Goal: Information Seeking & Learning: Learn about a topic

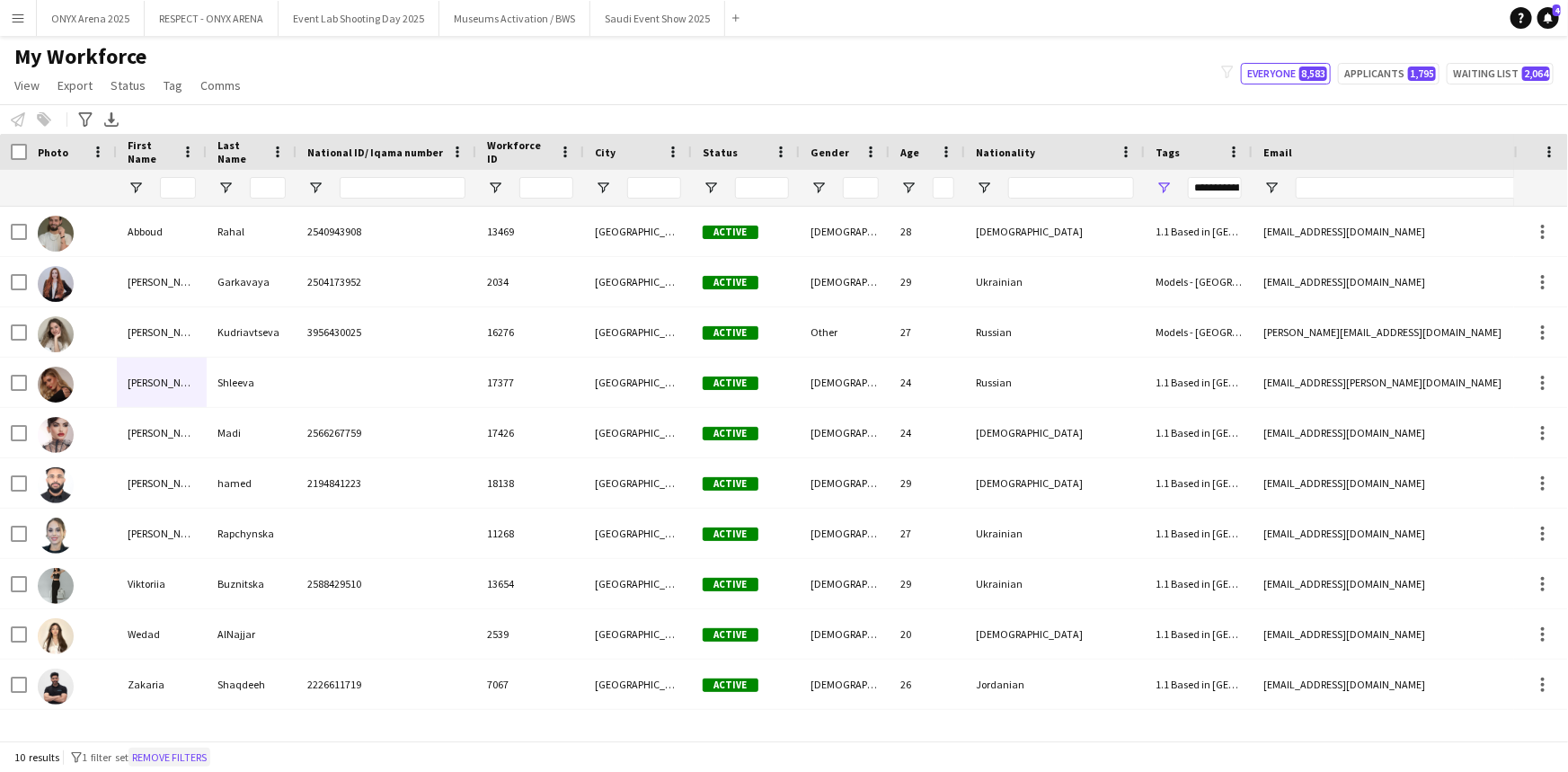
click at [183, 750] on button "Remove filters" at bounding box center [169, 758] width 81 height 20
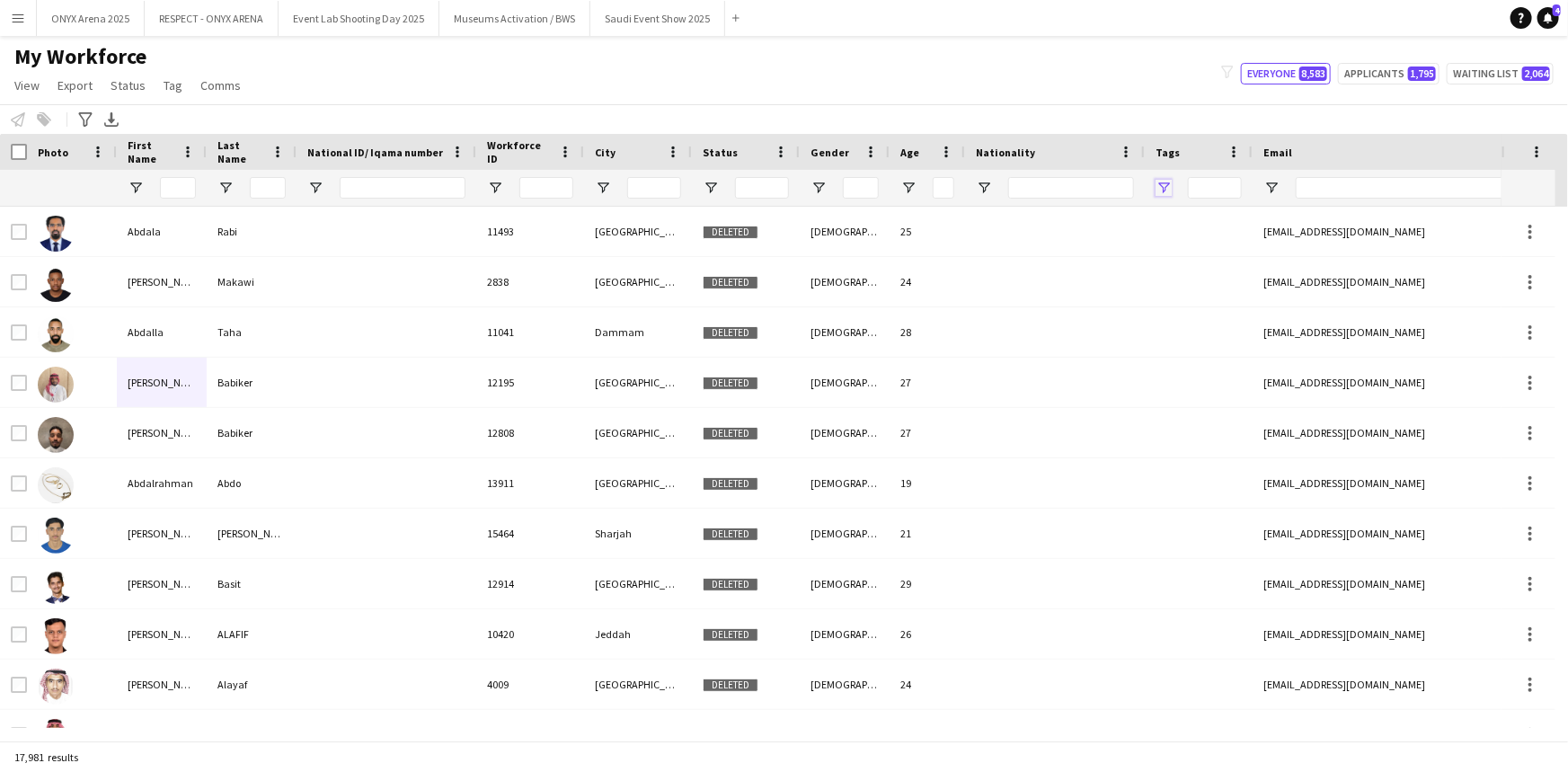
click at [1165, 184] on span "Open Filter Menu" at bounding box center [1163, 188] width 16 height 16
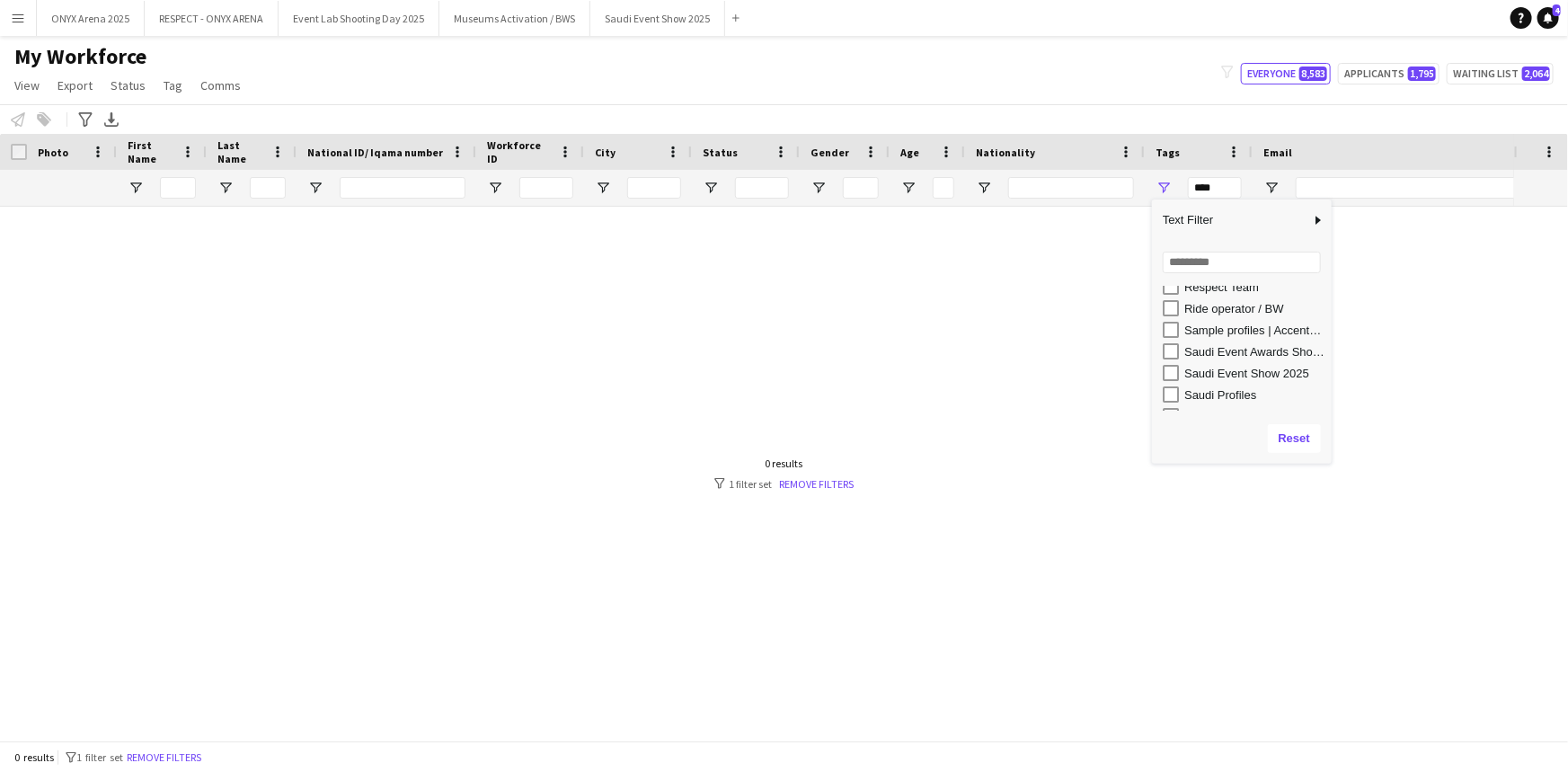
scroll to position [925, 0]
type input "**********"
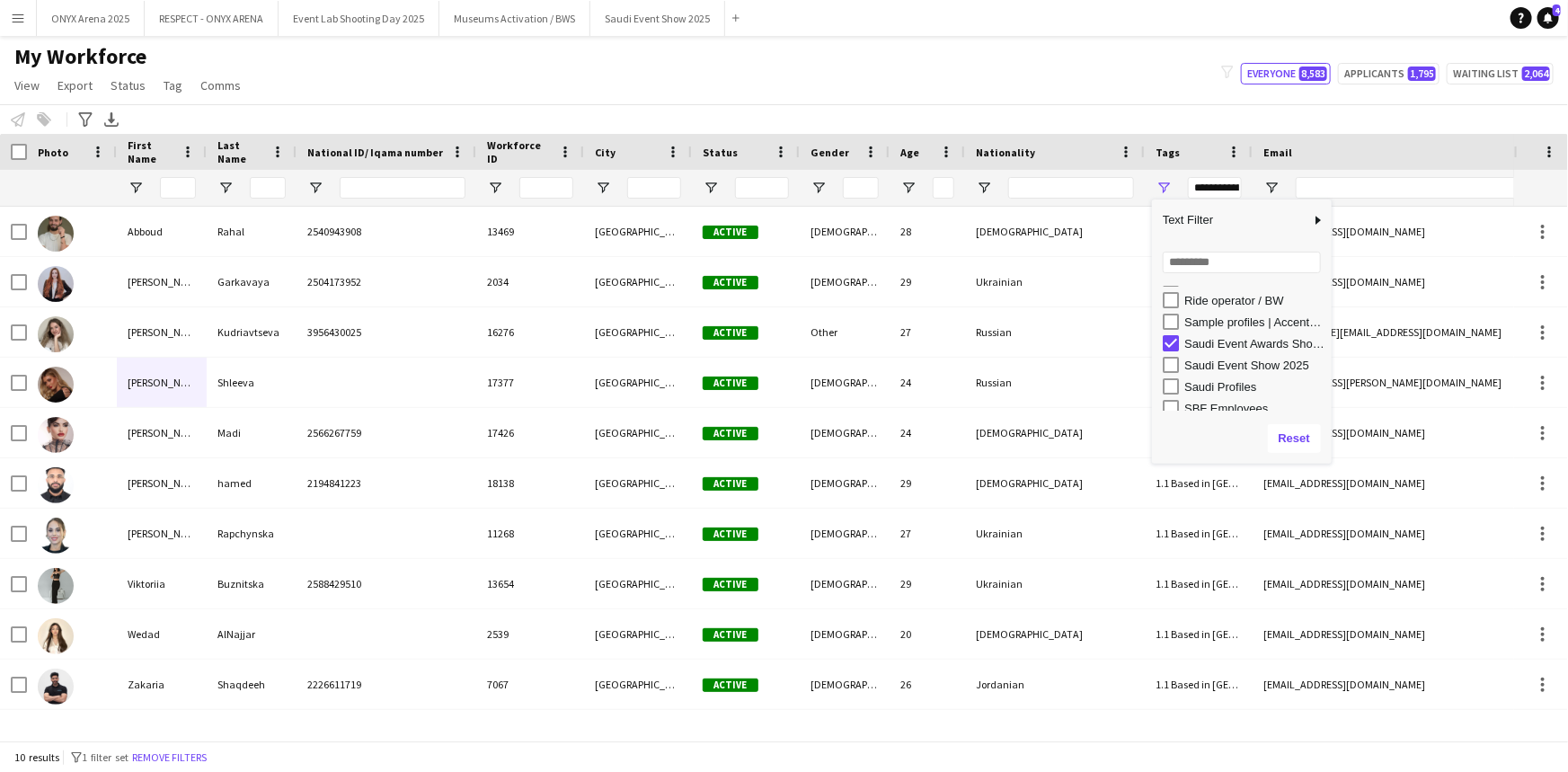
click at [1026, 91] on div "My Workforce View Views Default view R4ven New view Update view Delete view Edi…" at bounding box center [784, 74] width 1568 height 62
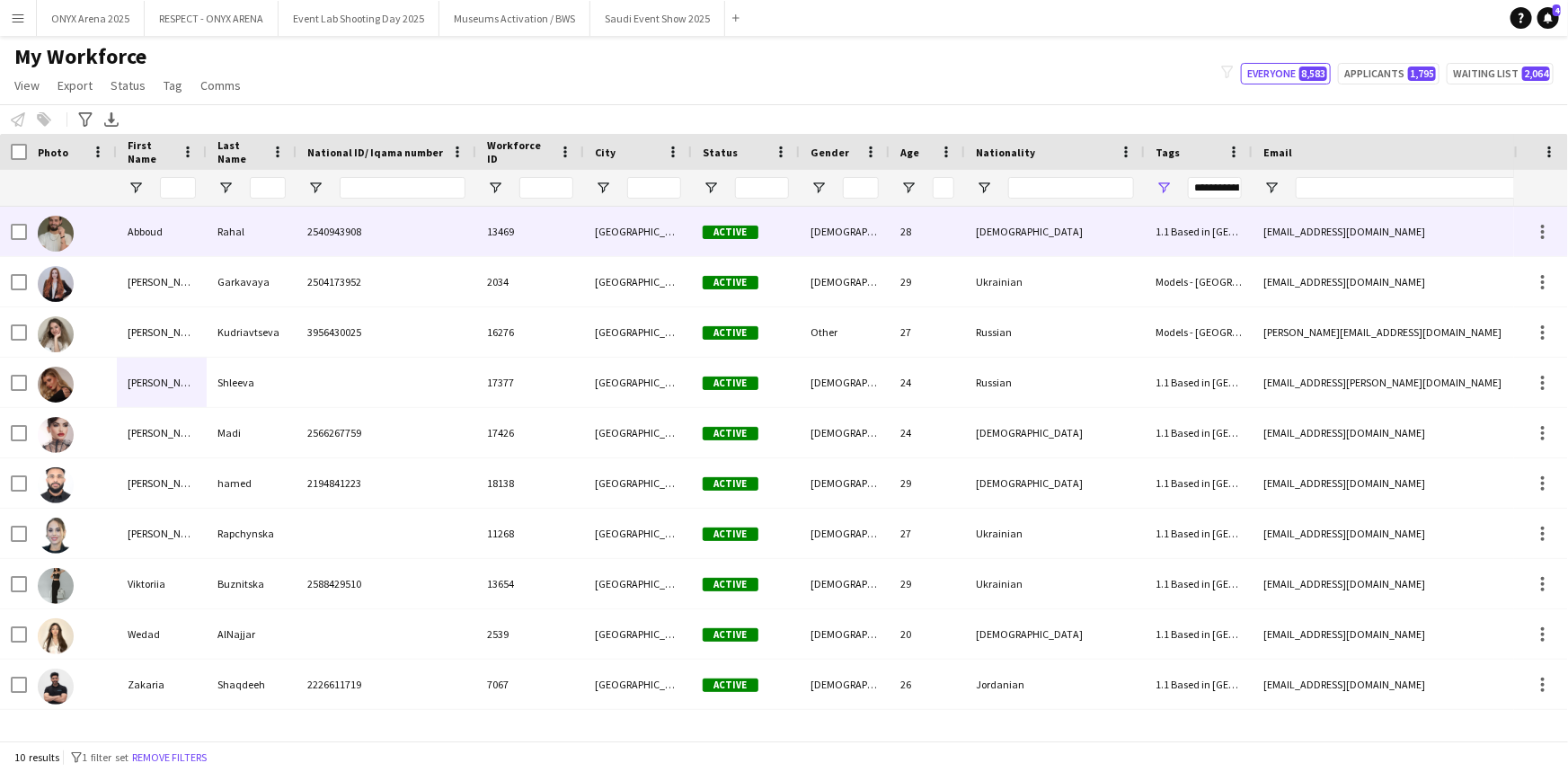
click at [62, 231] on img at bounding box center [56, 234] width 36 height 36
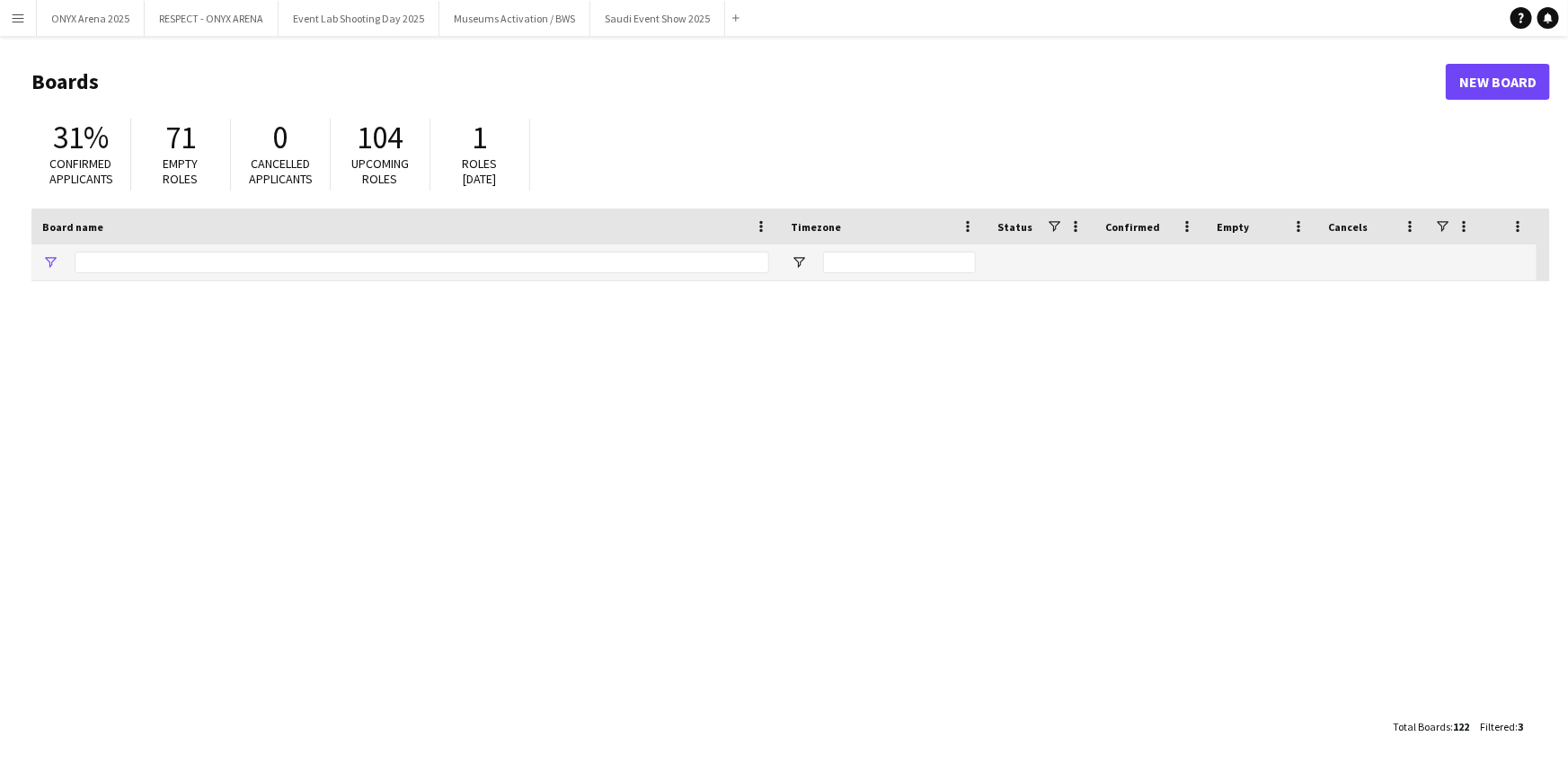
type input "***"
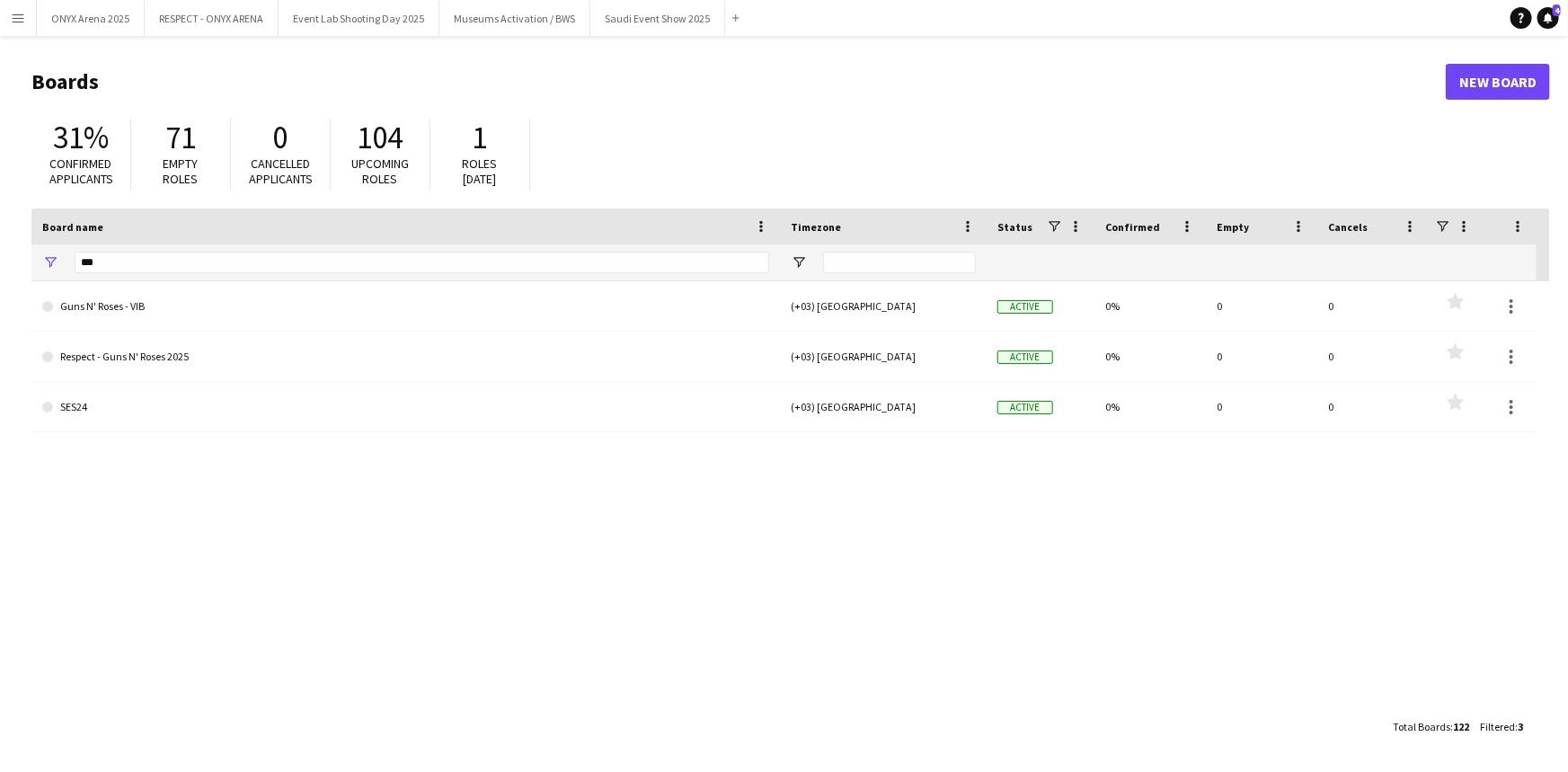
click at [27, 20] on button "Menu" at bounding box center [18, 18] width 36 height 36
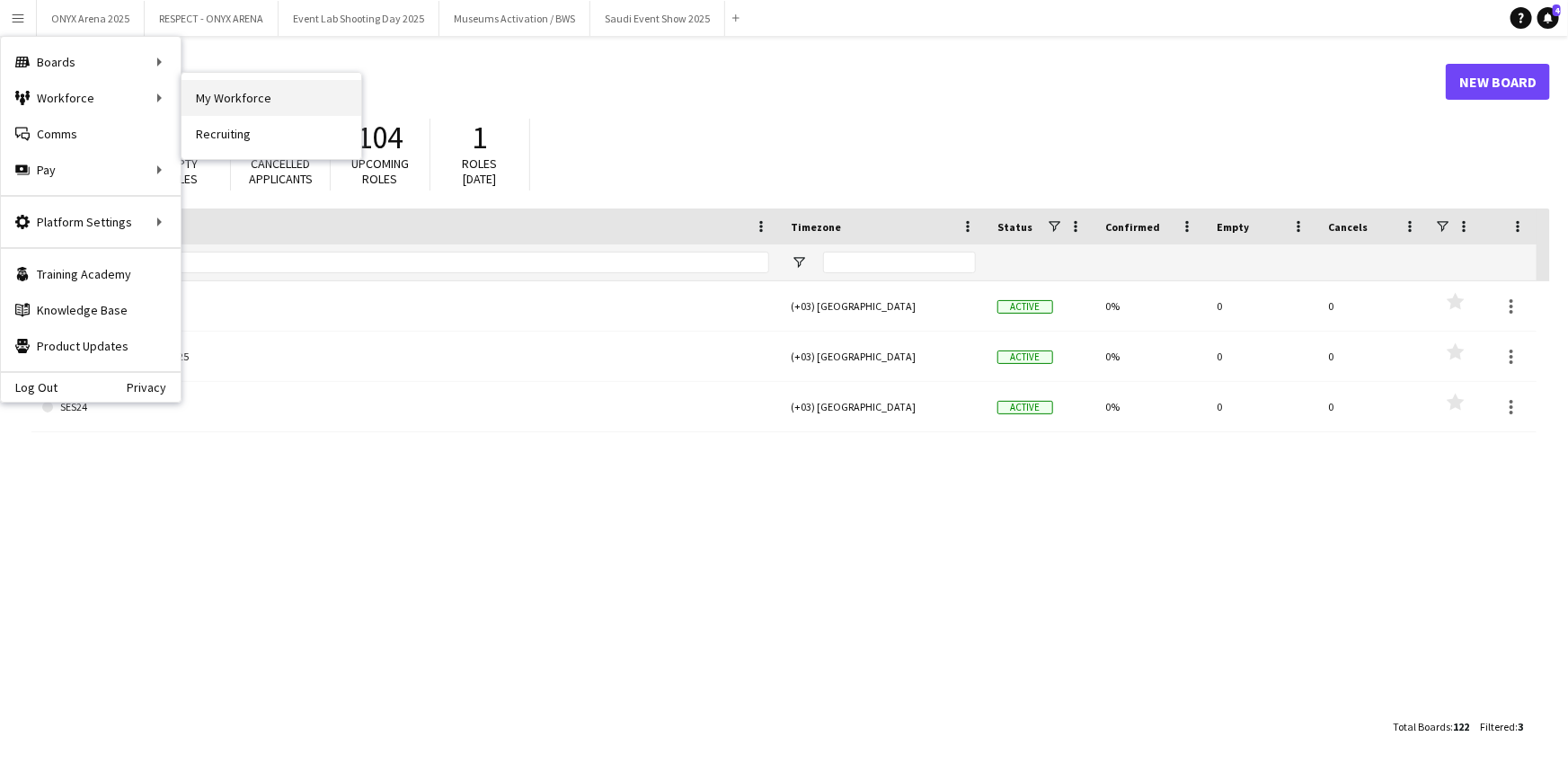
click at [218, 99] on link "My Workforce" at bounding box center [272, 98] width 180 height 36
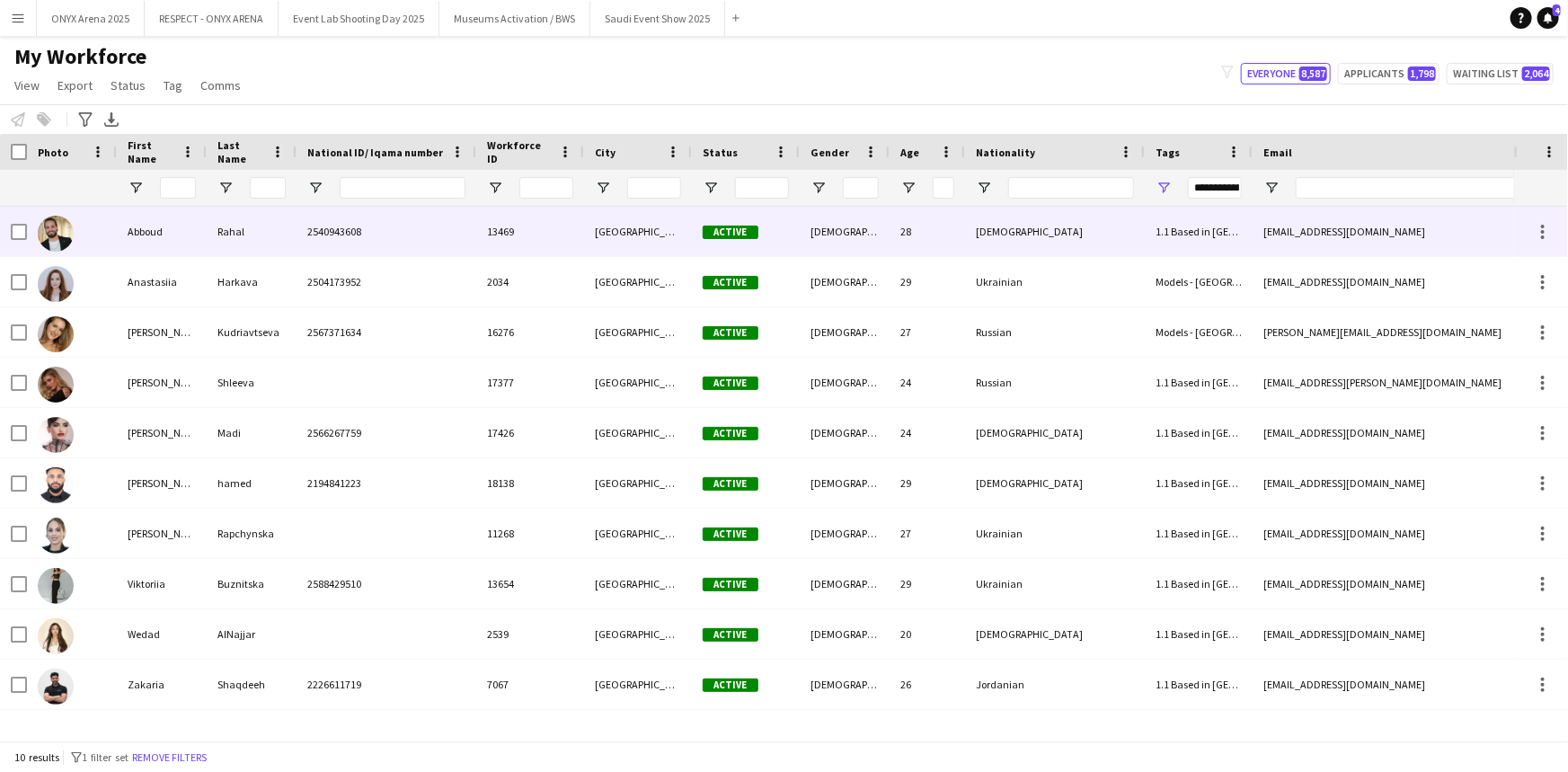
click at [244, 249] on div "Rahal" at bounding box center [251, 231] width 90 height 49
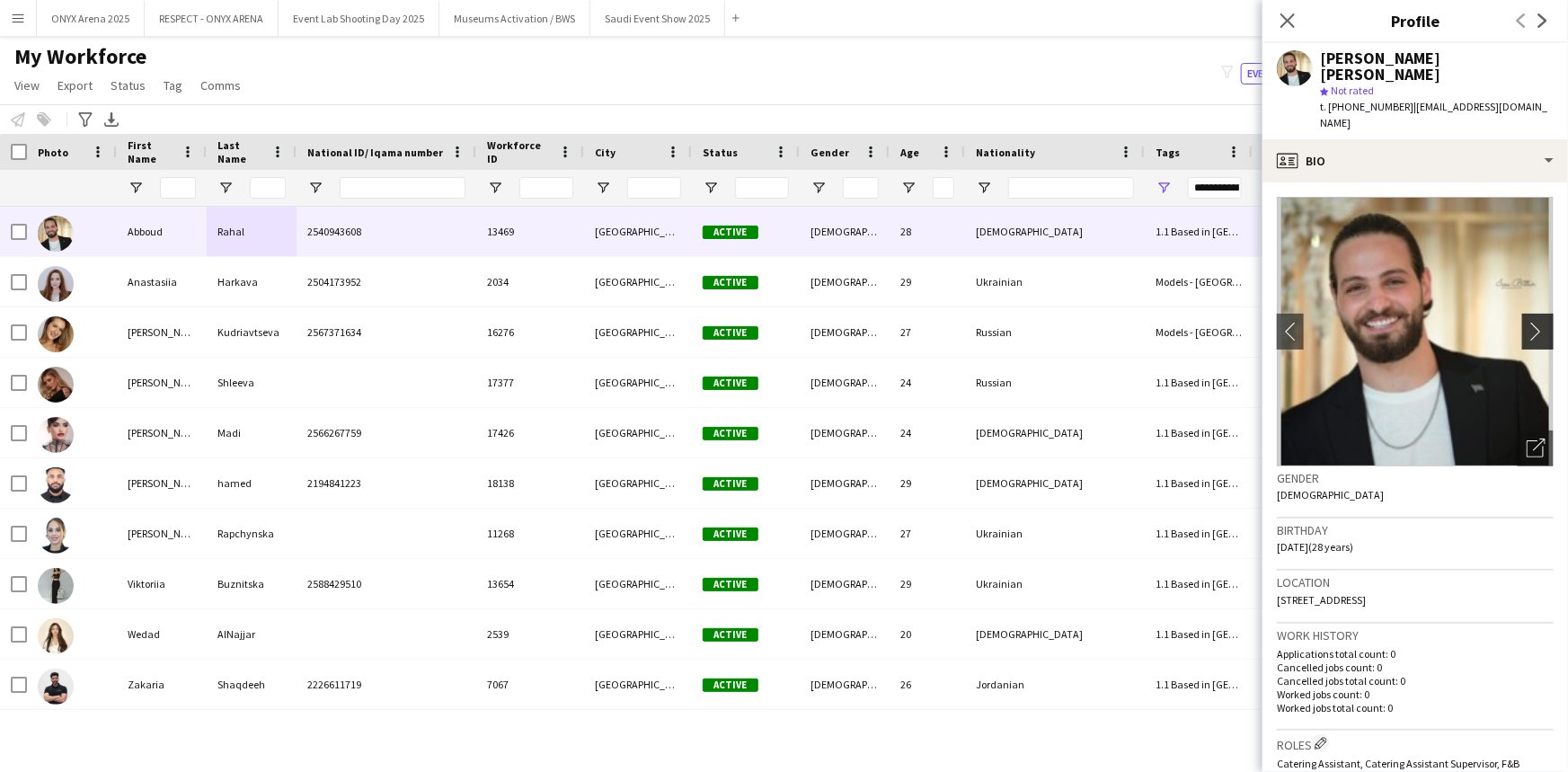
click at [1529, 314] on button "chevron-right" at bounding box center [1541, 332] width 36 height 36
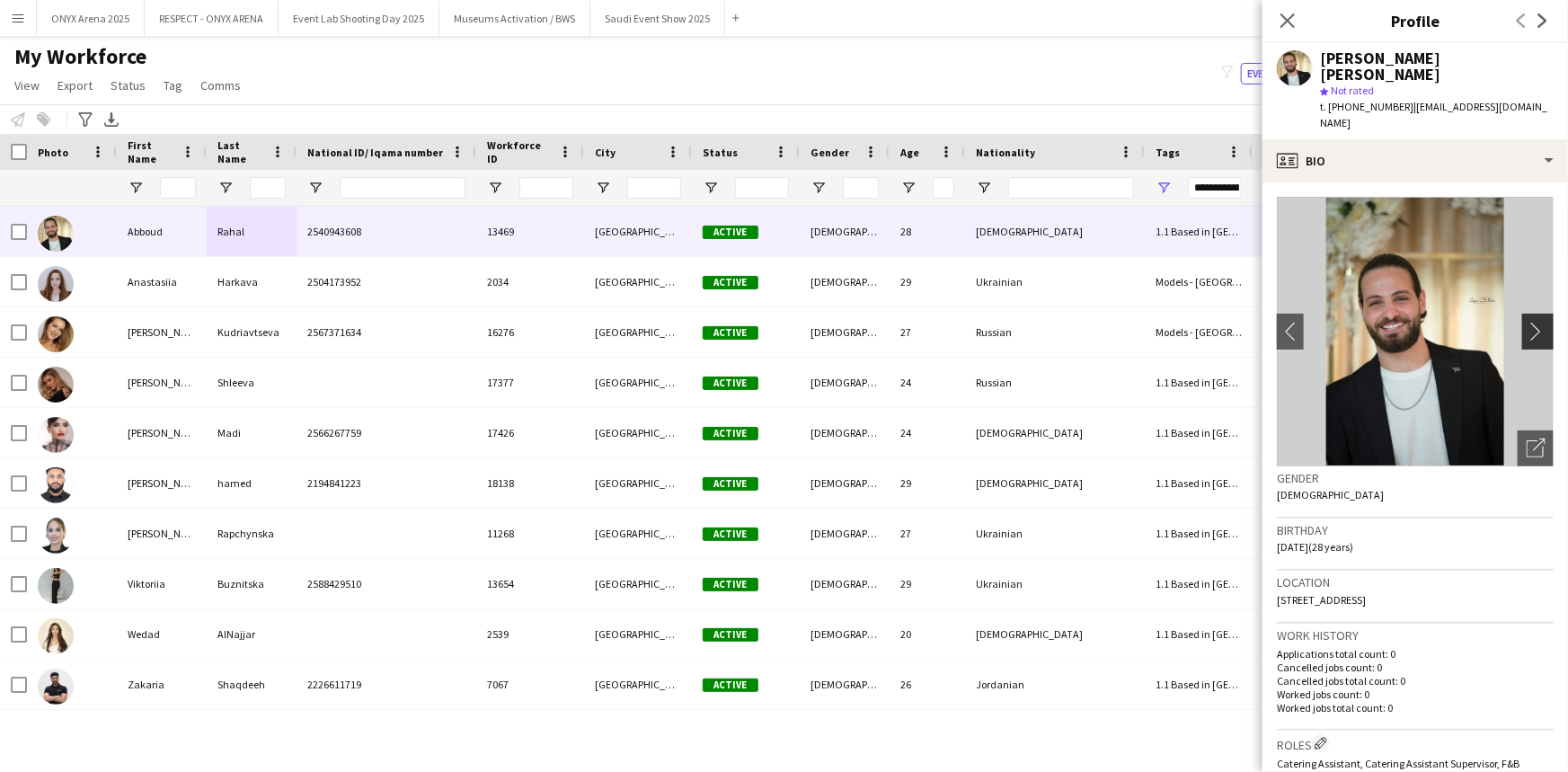
click at [1529, 314] on button "chevron-right" at bounding box center [1541, 332] width 36 height 36
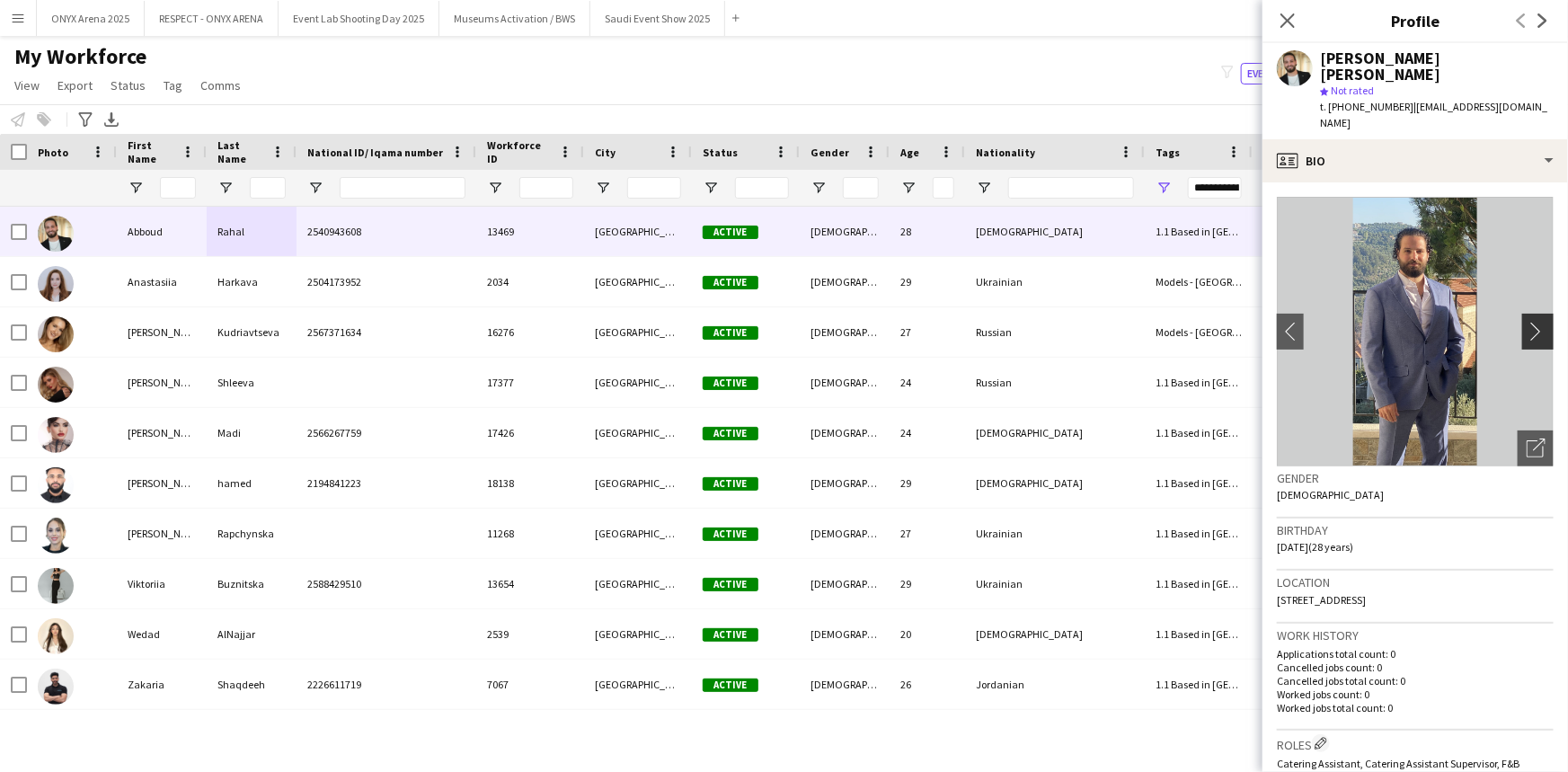
click at [1526, 322] on app-icon "chevron-right" at bounding box center [1540, 332] width 27 height 19
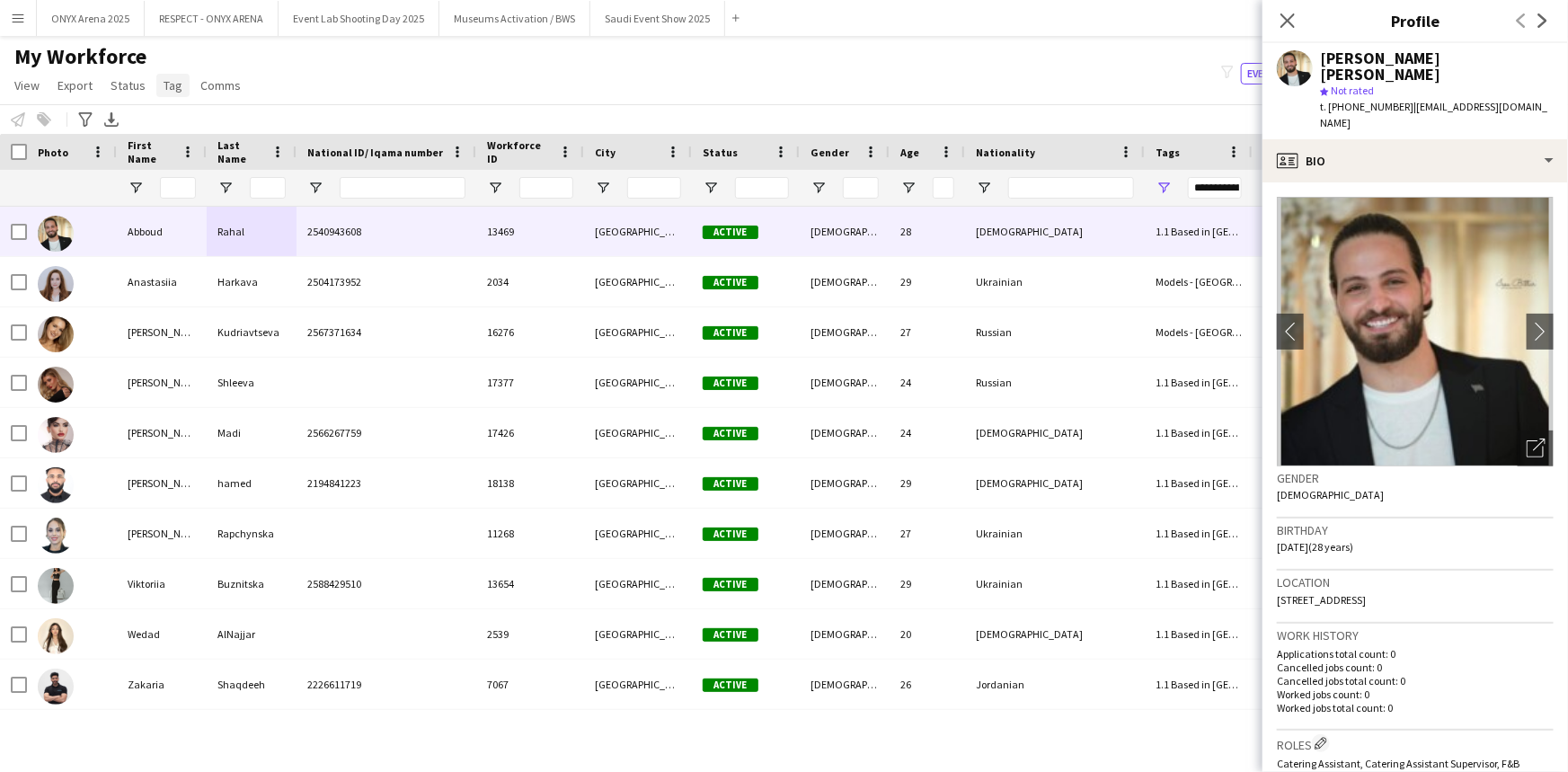
click at [166, 86] on span "Tag" at bounding box center [173, 85] width 19 height 16
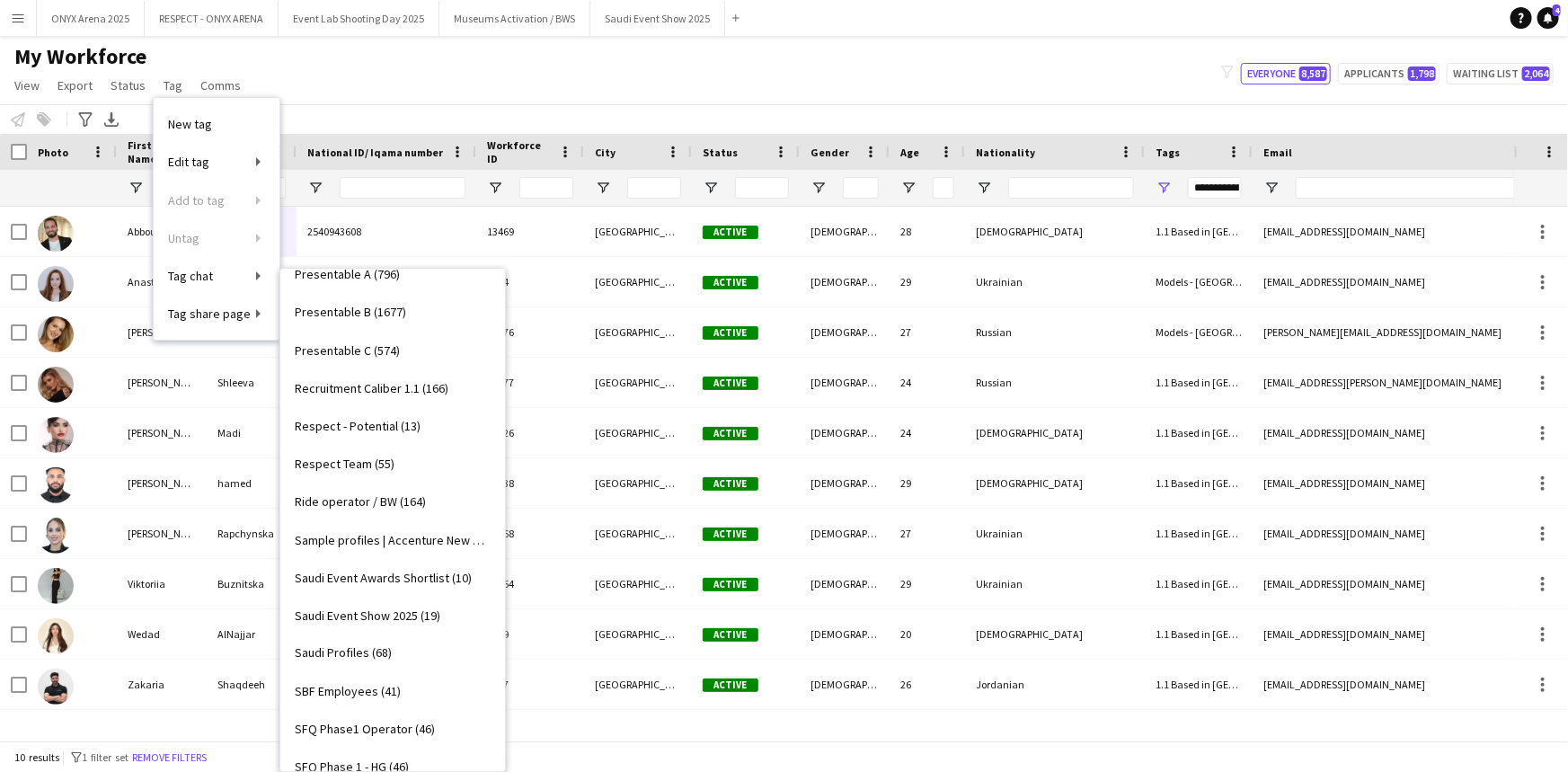
scroll to position [1349, 0]
click at [378, 570] on span "Saudi Event Awards Shortlist (10)" at bounding box center [383, 578] width 177 height 16
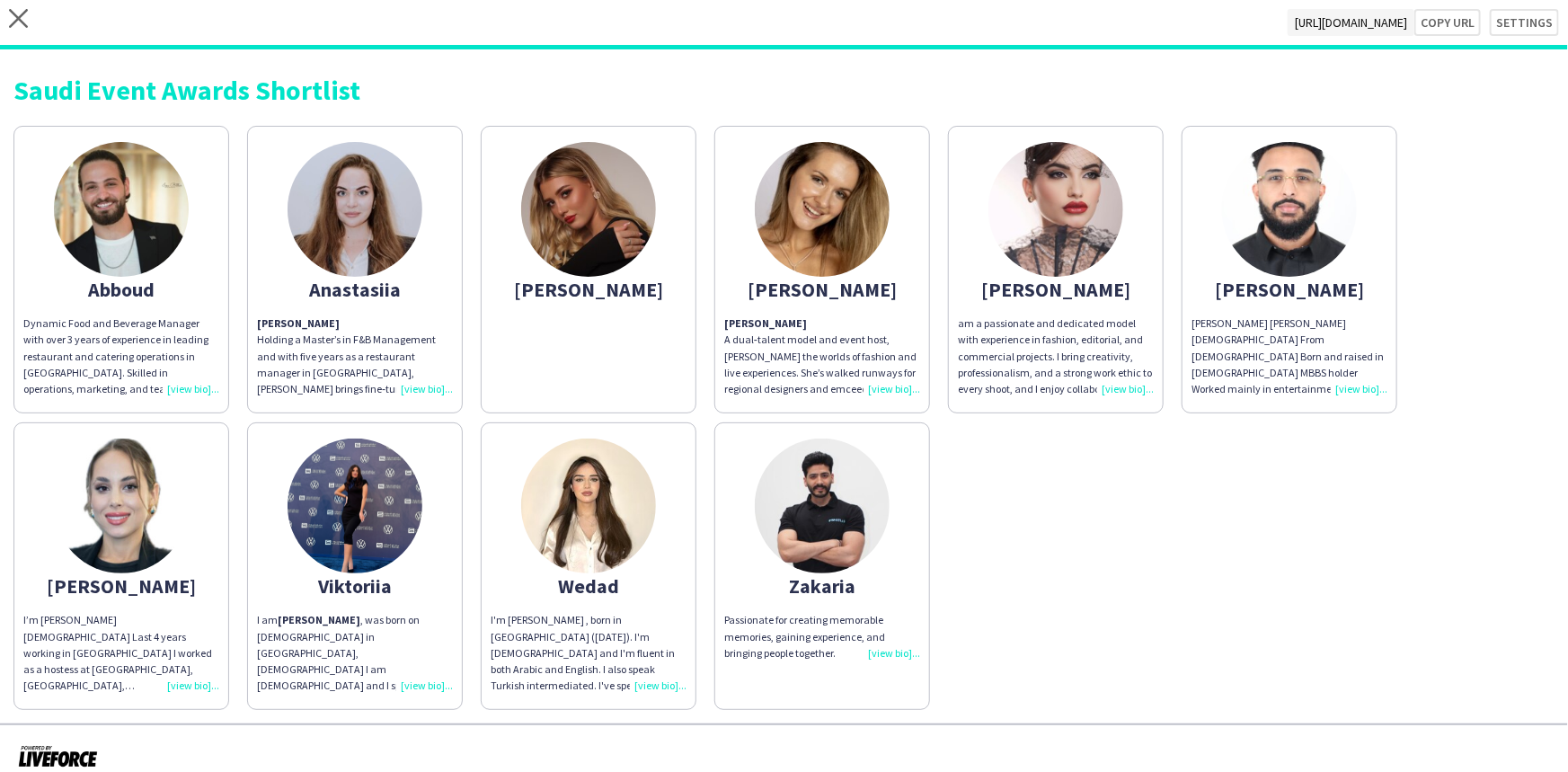
click at [197, 388] on div "Dynamic Food and Beverage Manager with over 3 years of experience in leading re…" at bounding box center [121, 356] width 196 height 81
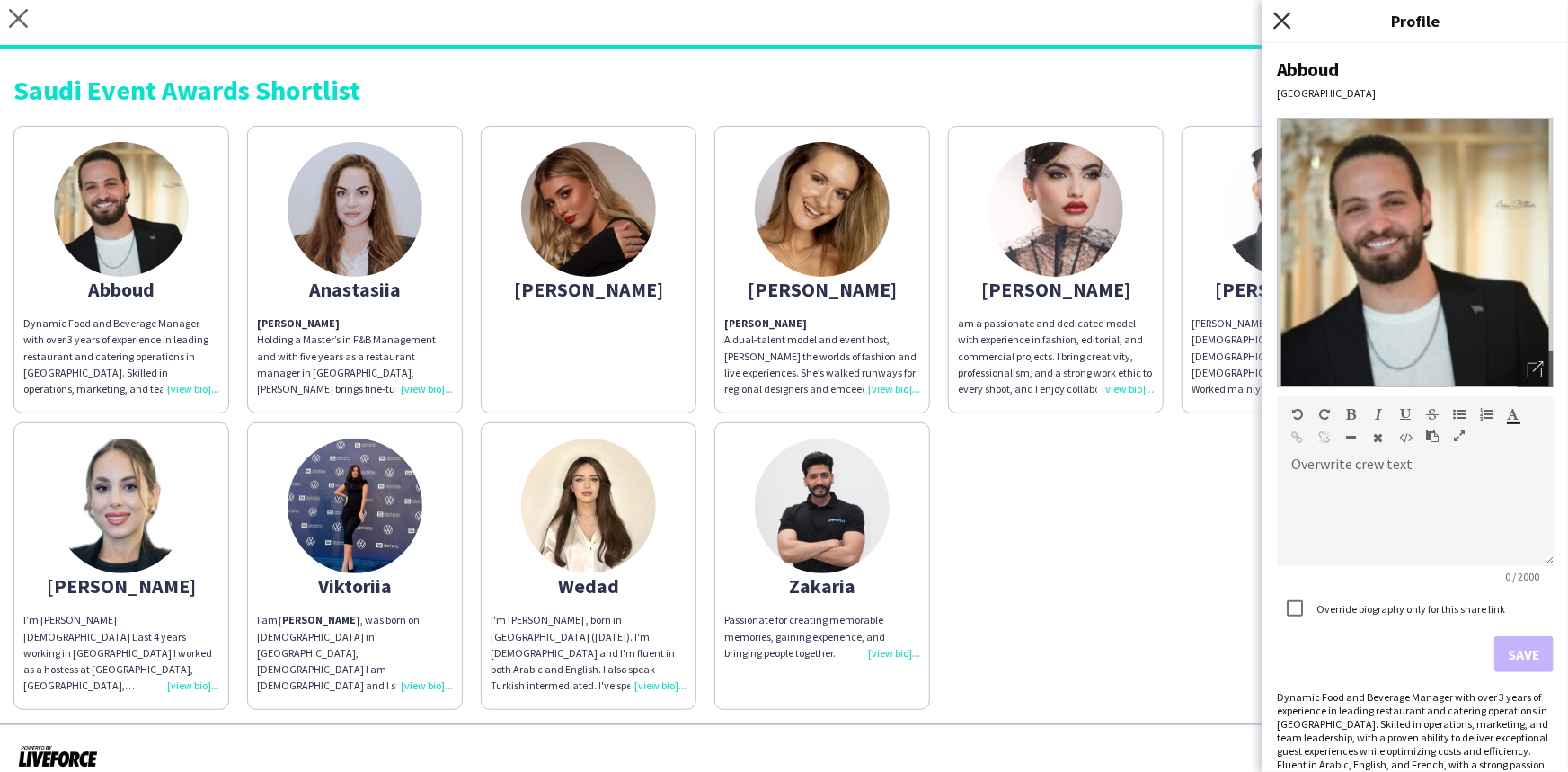
click at [1287, 18] on icon "Close pop-in" at bounding box center [1282, 20] width 17 height 17
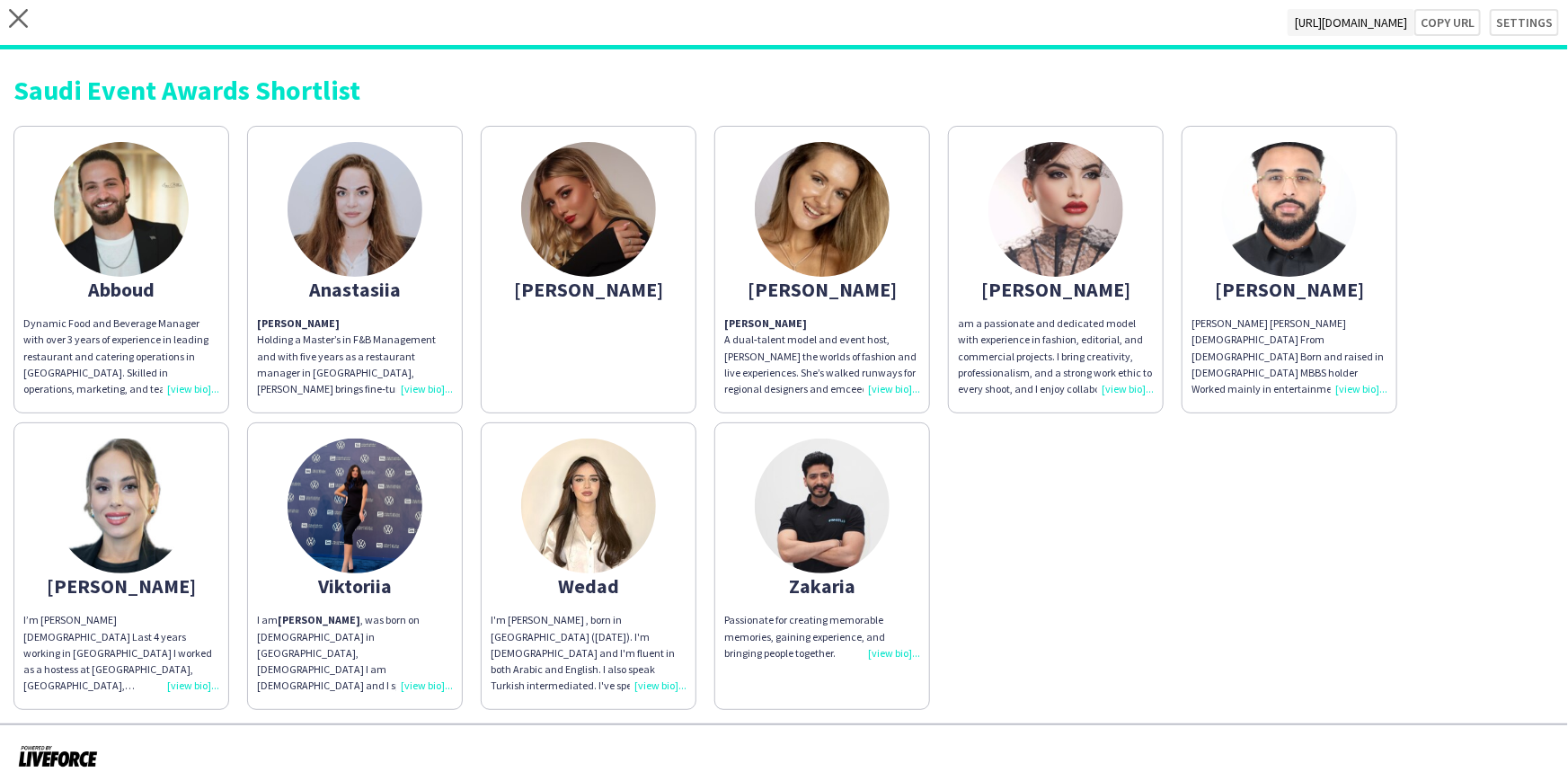
click at [1345, 393] on div "[PERSON_NAME] [PERSON_NAME] [DEMOGRAPHIC_DATA] From [DEMOGRAPHIC_DATA] Born and…" at bounding box center [1289, 356] width 196 height 81
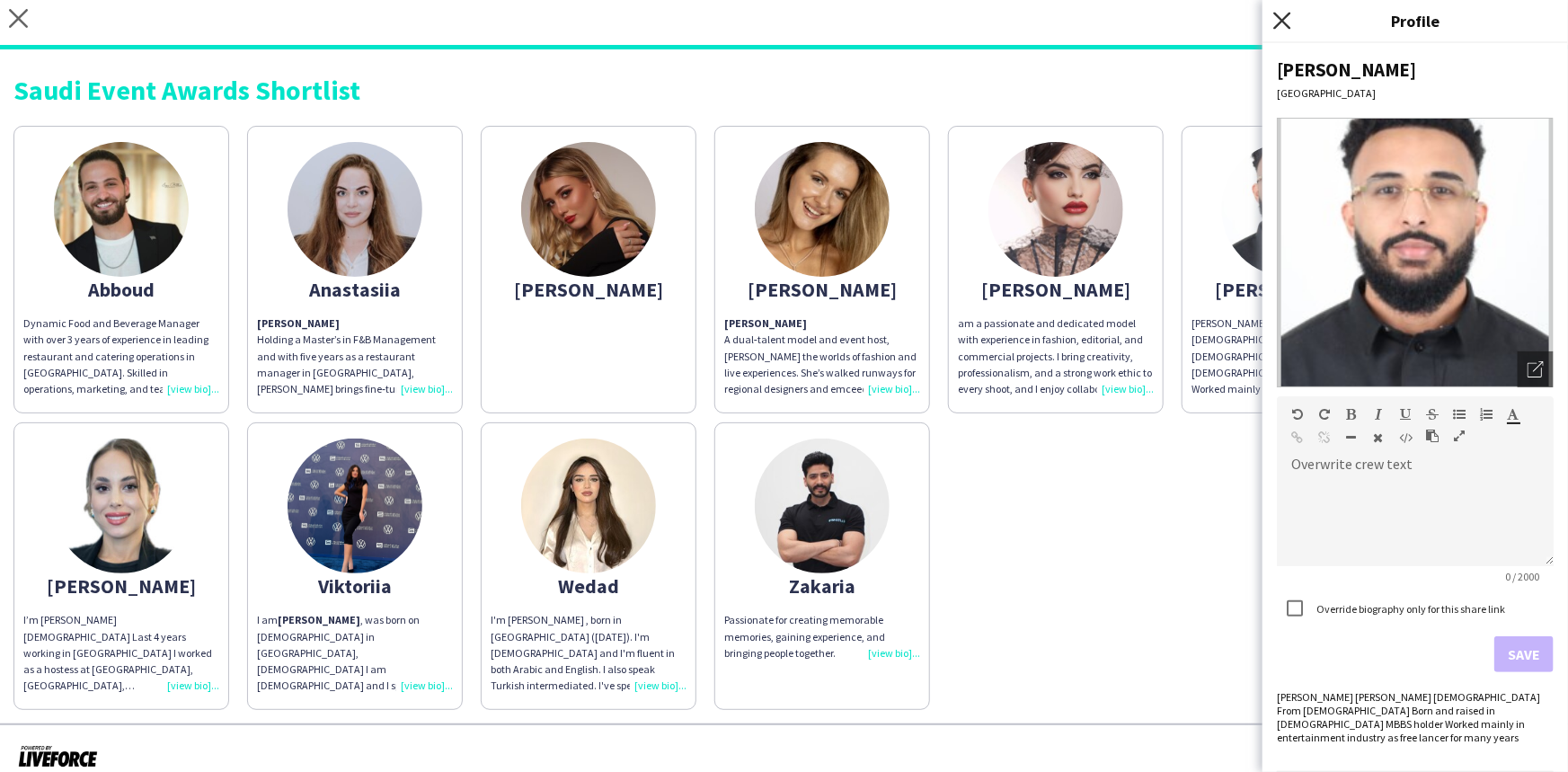
click at [1285, 21] on icon "Close pop-in" at bounding box center [1282, 20] width 17 height 17
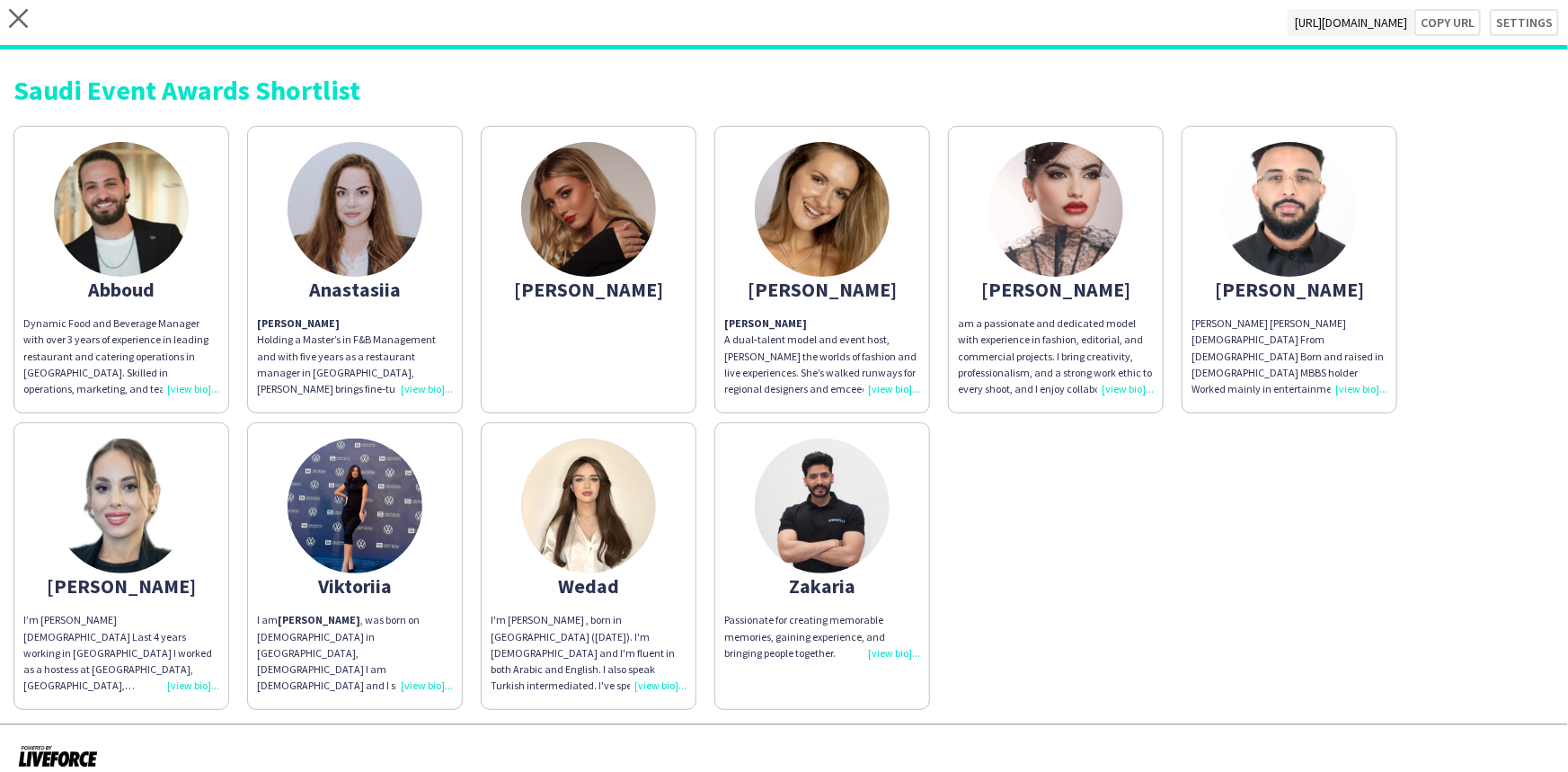
click at [202, 679] on div "I’m [PERSON_NAME] [DEMOGRAPHIC_DATA] Last 4 years working in [GEOGRAPHIC_DATA] …" at bounding box center [121, 653] width 196 height 81
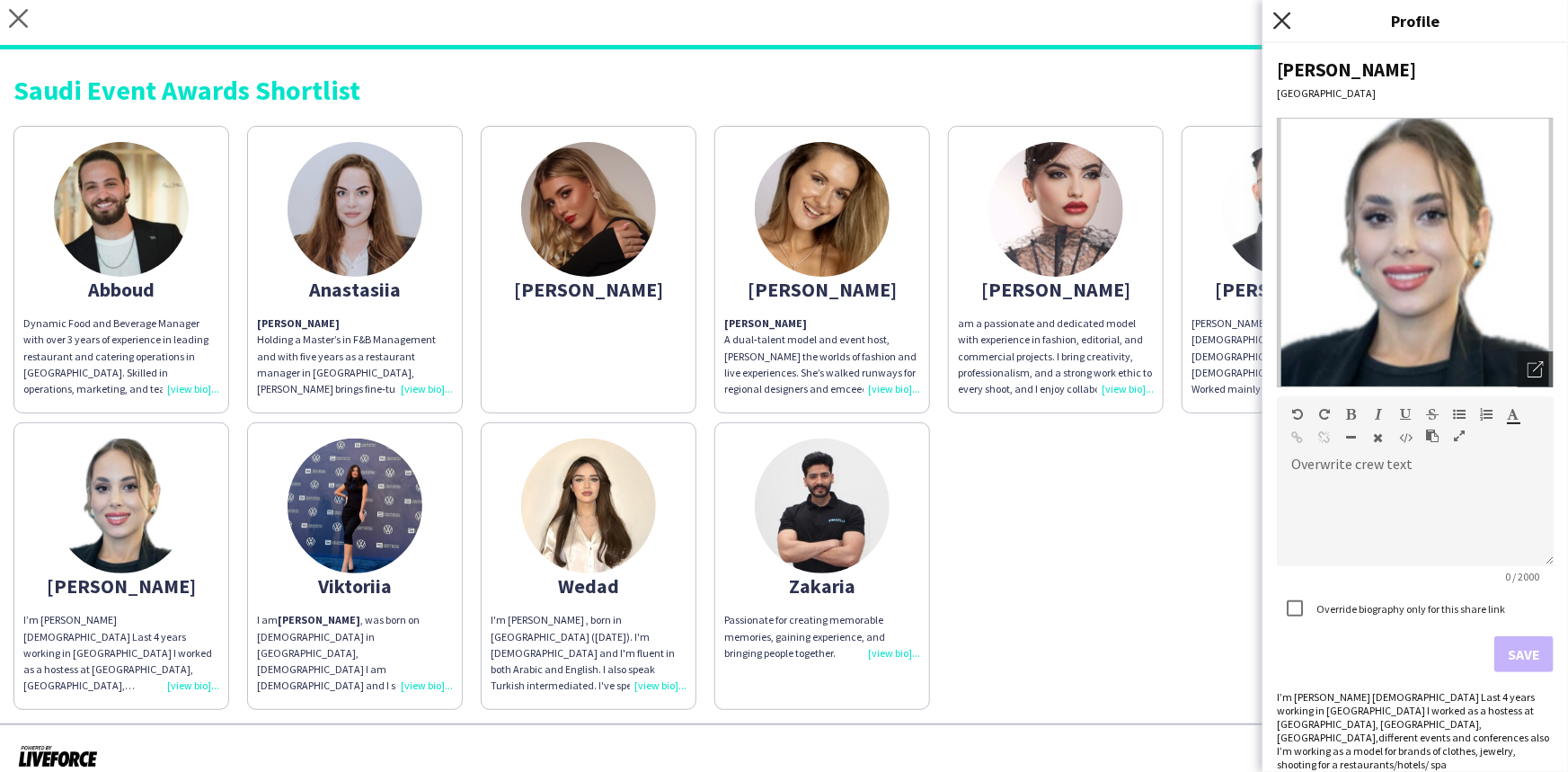
click at [1285, 27] on icon "Close pop-in" at bounding box center [1282, 20] width 17 height 17
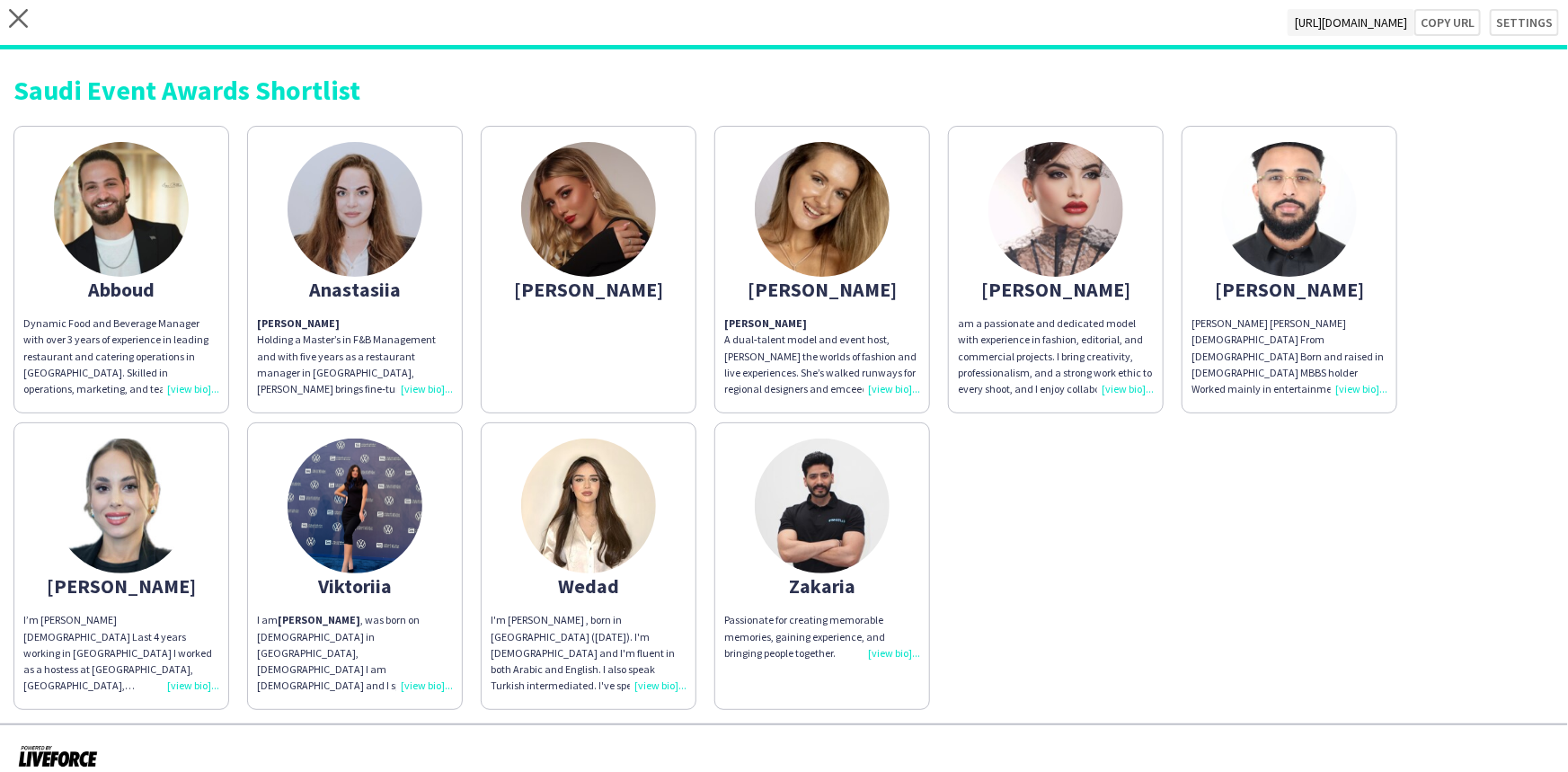
click at [573, 230] on img at bounding box center [588, 209] width 134 height 135
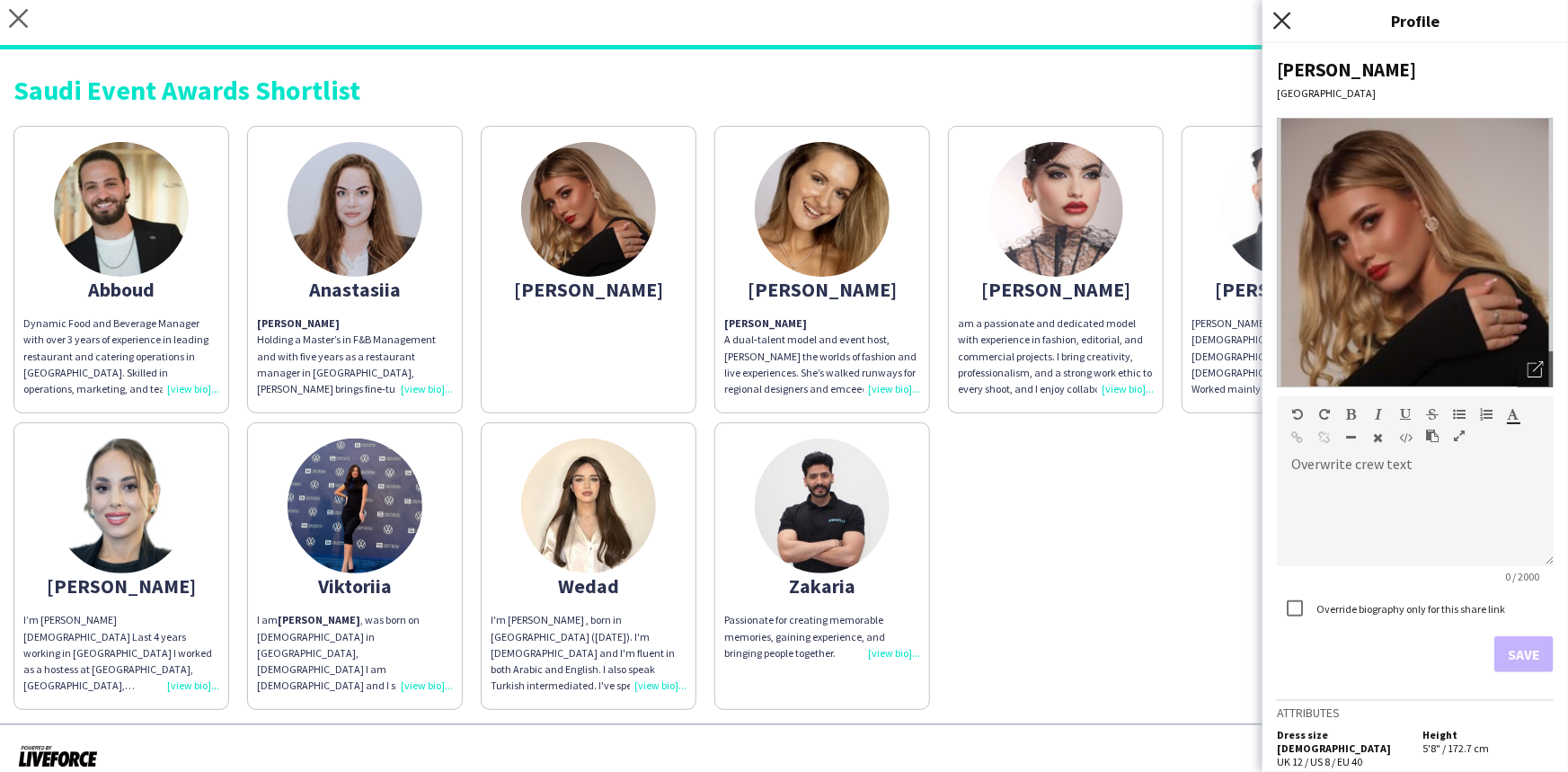
click at [1286, 15] on icon at bounding box center [1282, 20] width 17 height 17
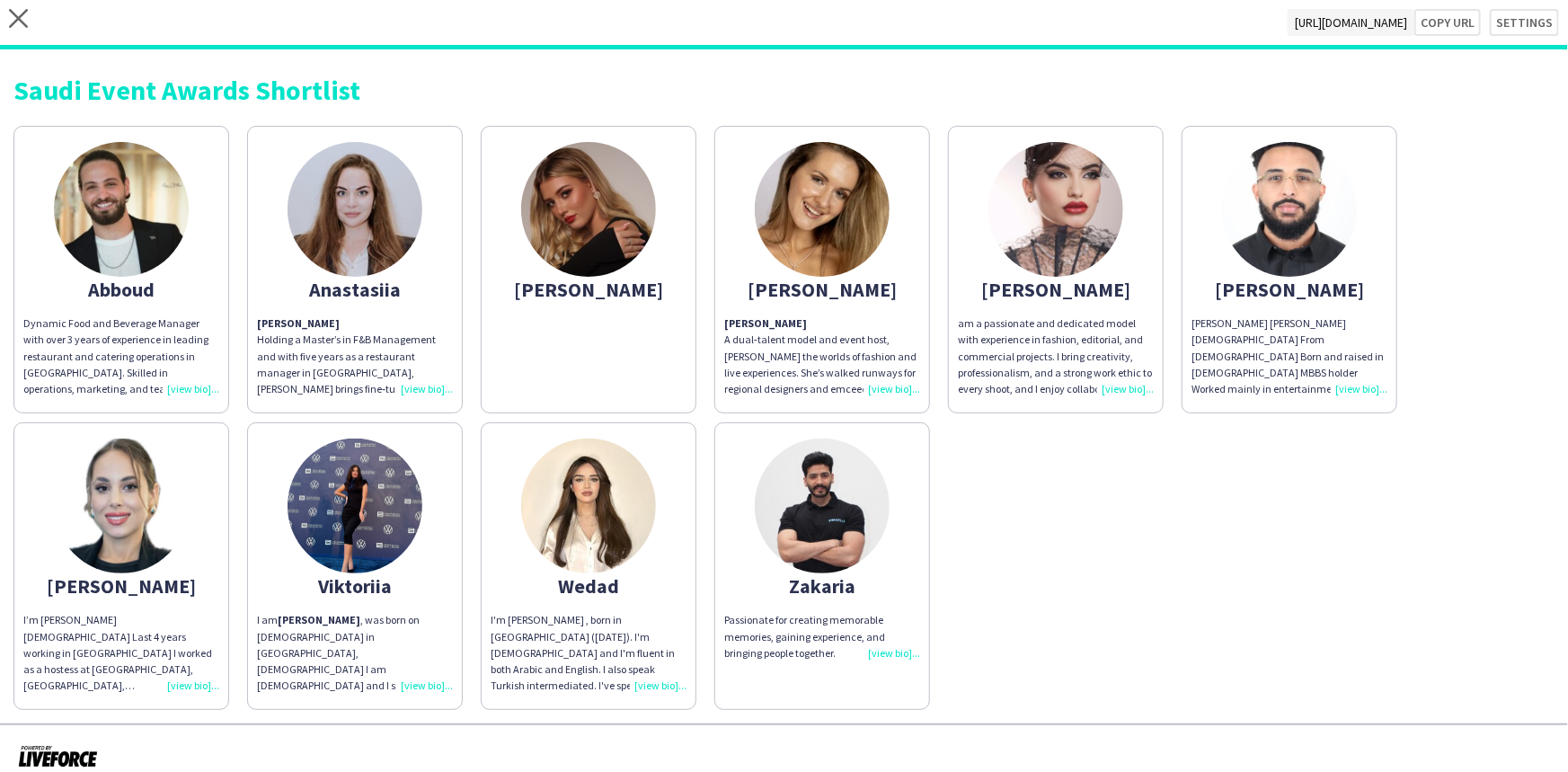
click at [16, 5] on div "close [URL][DOMAIN_NAME] Copy url Settings" at bounding box center [784, 25] width 1568 height 49
click at [15, 19] on icon "close" at bounding box center [18, 18] width 19 height 19
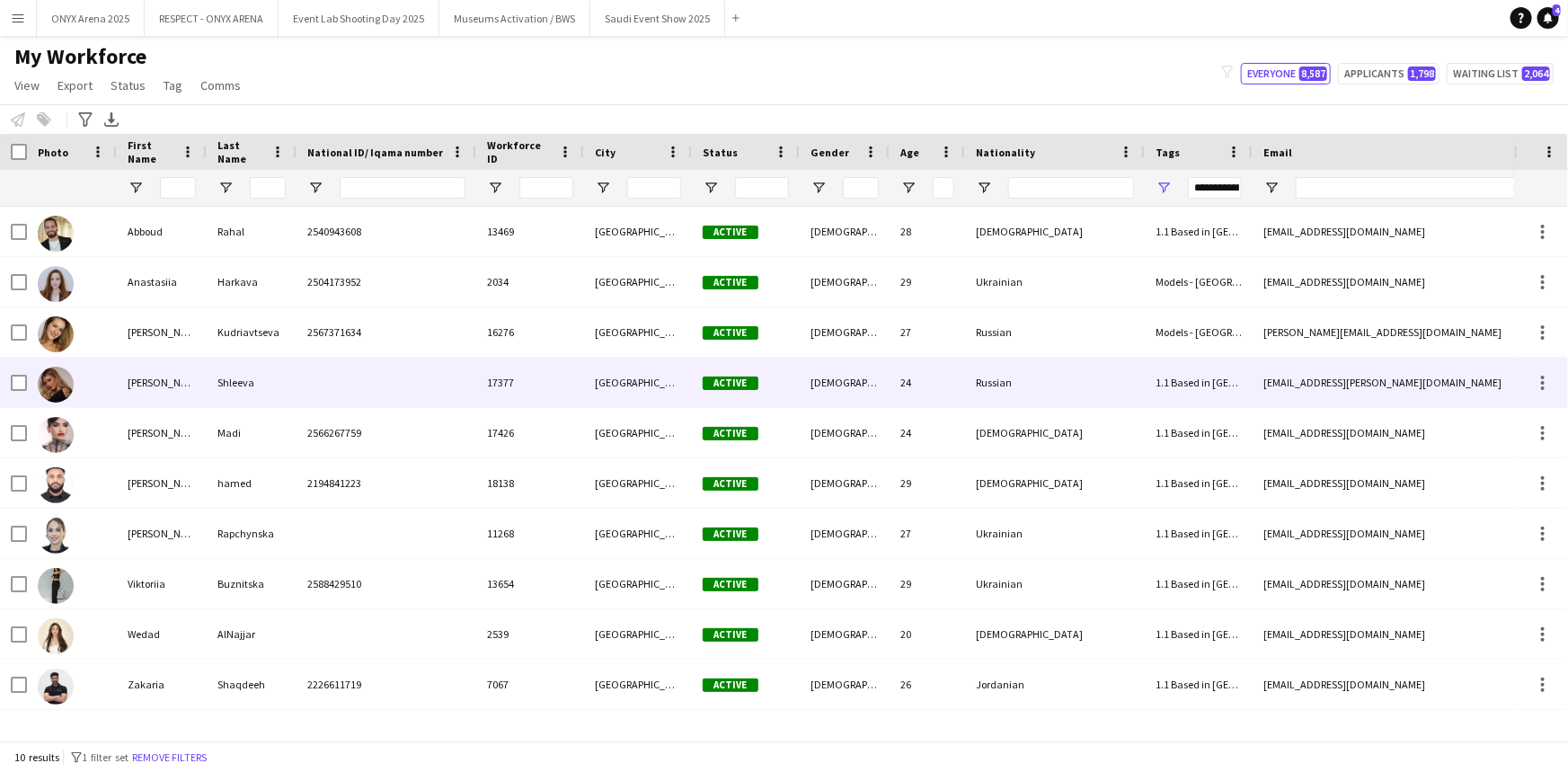
click at [123, 397] on div "[PERSON_NAME]" at bounding box center [161, 383] width 90 height 49
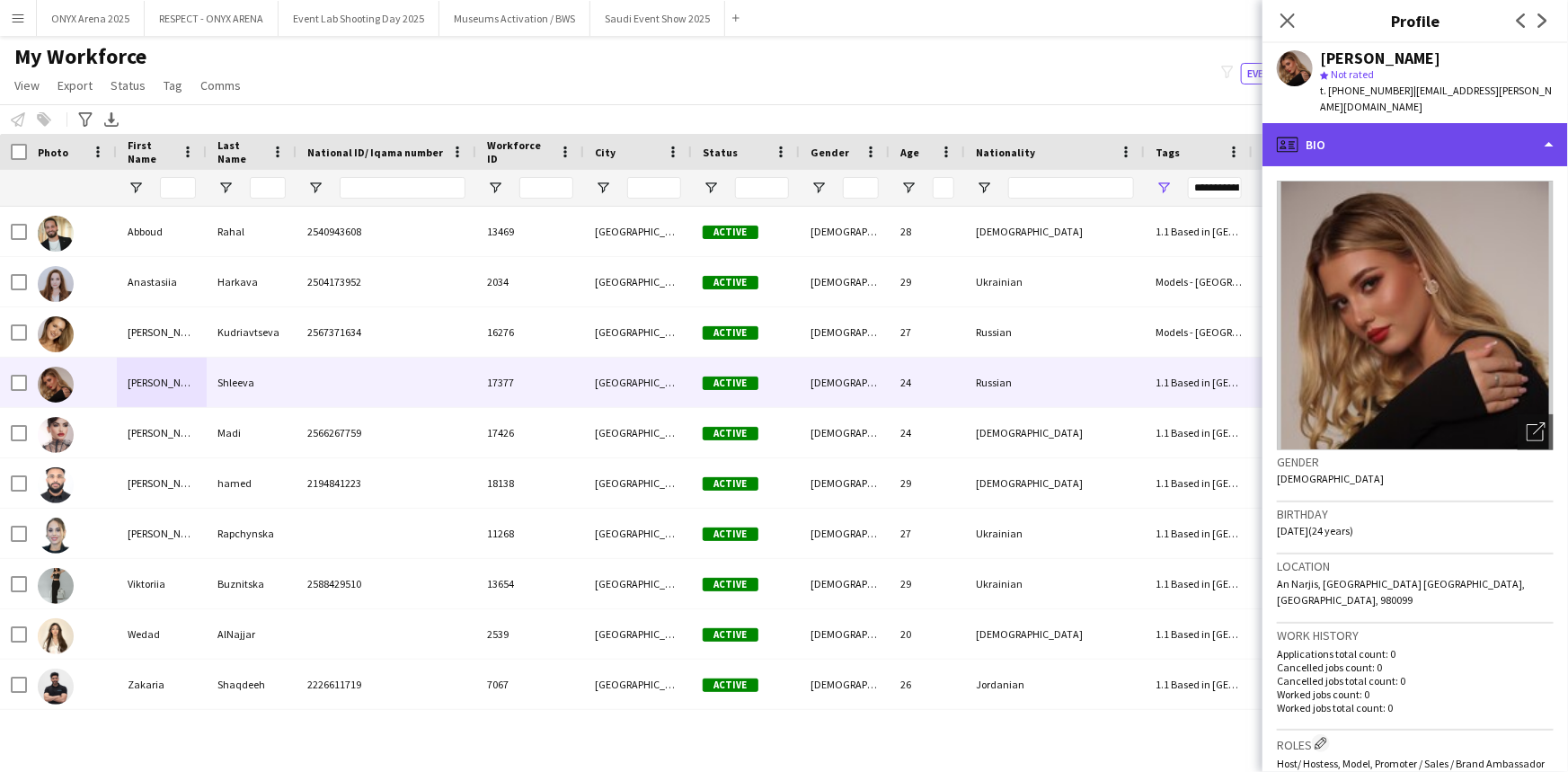
click at [1421, 135] on div "profile Bio" at bounding box center [1415, 145] width 306 height 44
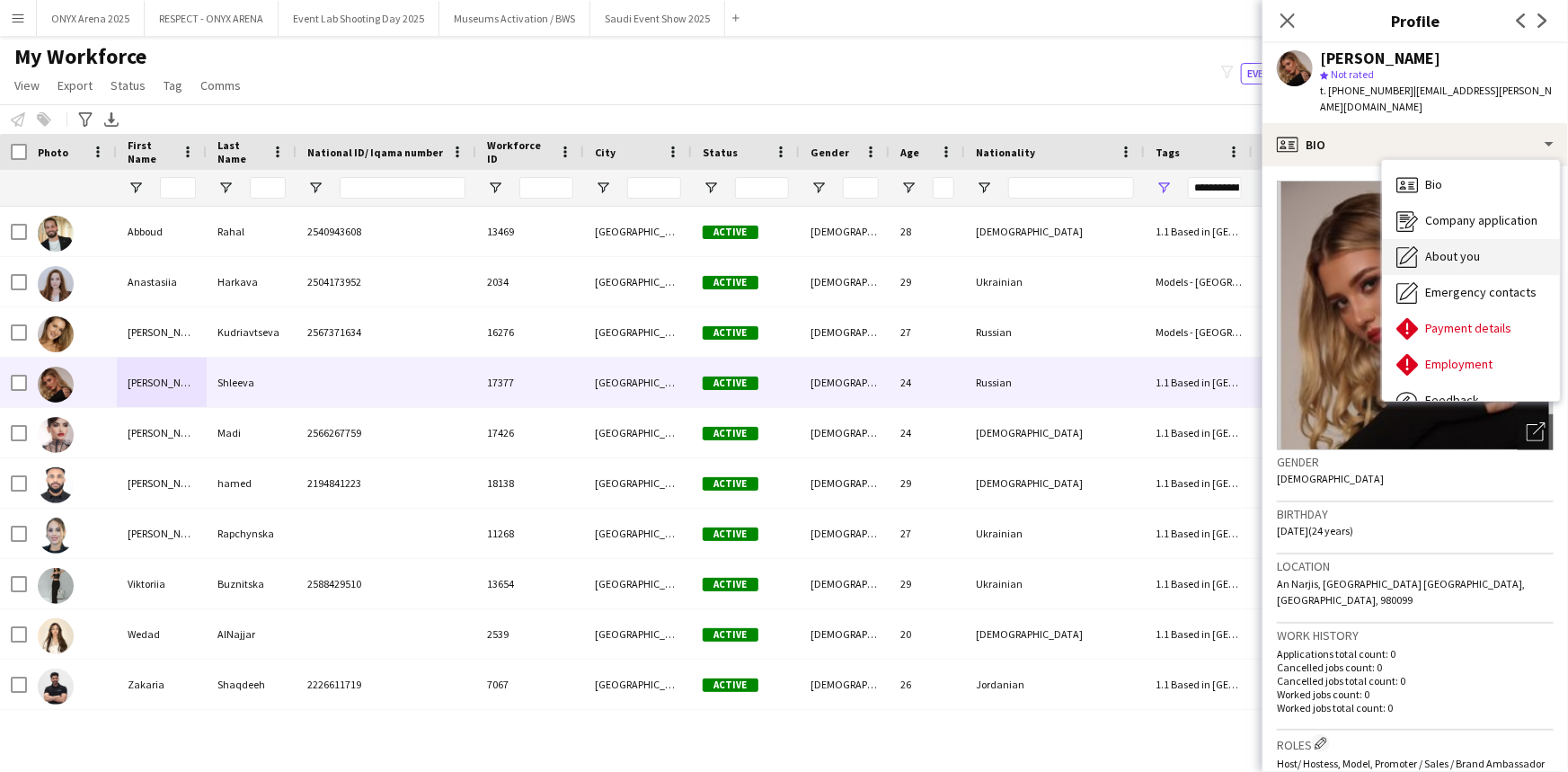
click at [1447, 248] on span "About you" at bounding box center [1452, 256] width 55 height 16
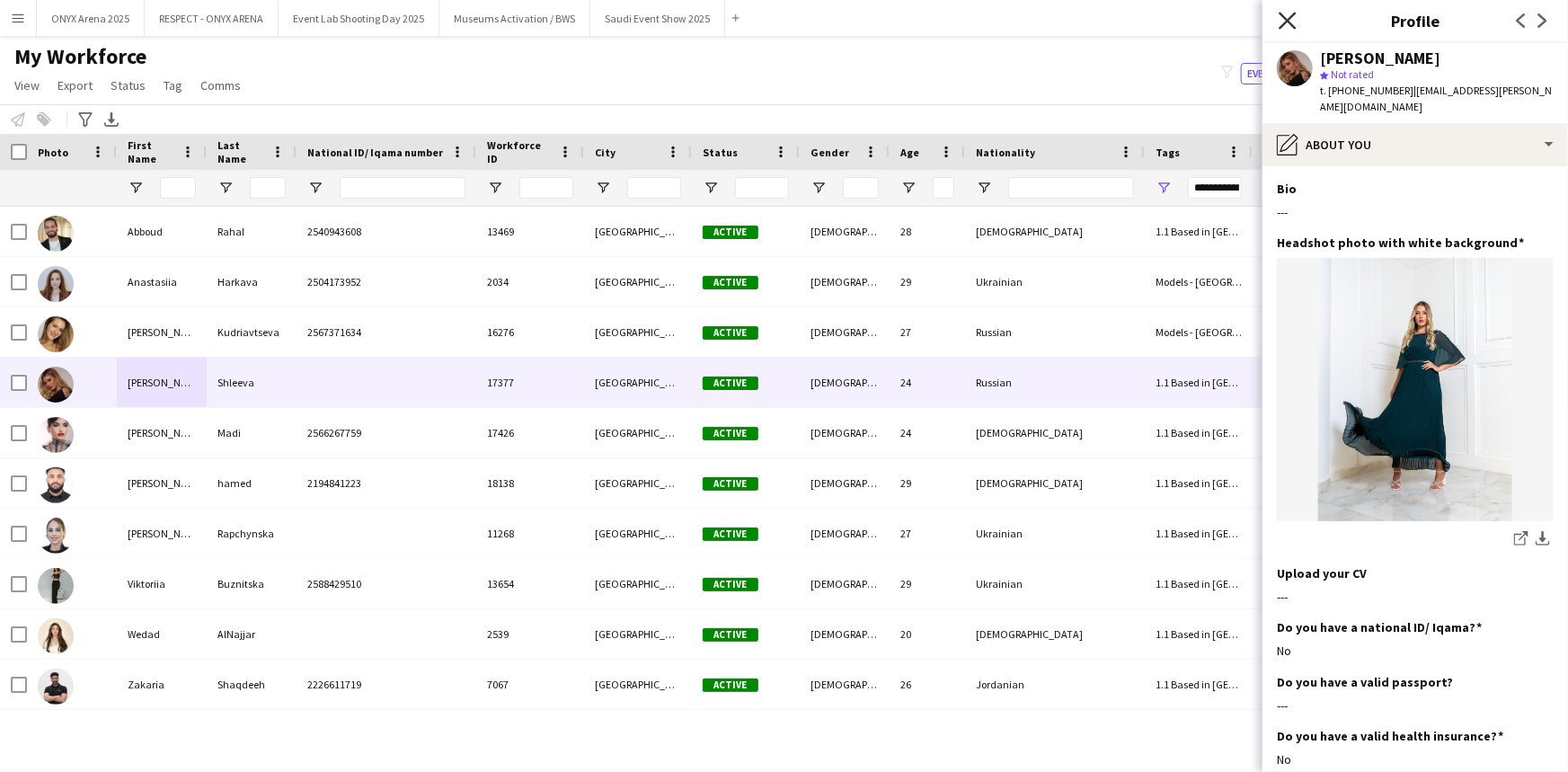
click at [1288, 14] on icon "Close pop-in" at bounding box center [1287, 20] width 17 height 17
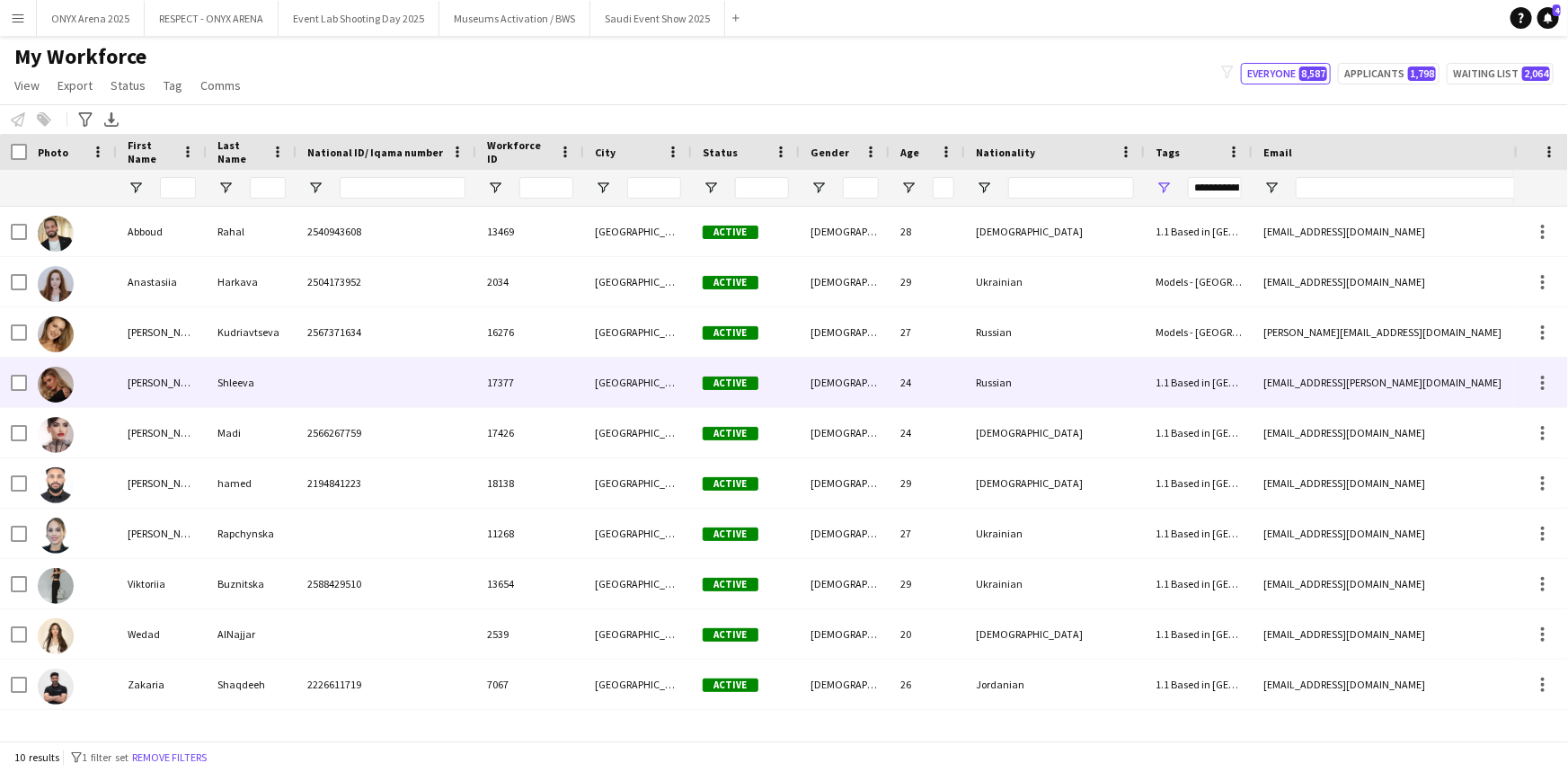
click at [239, 370] on div "Shleeva" at bounding box center [251, 383] width 90 height 49
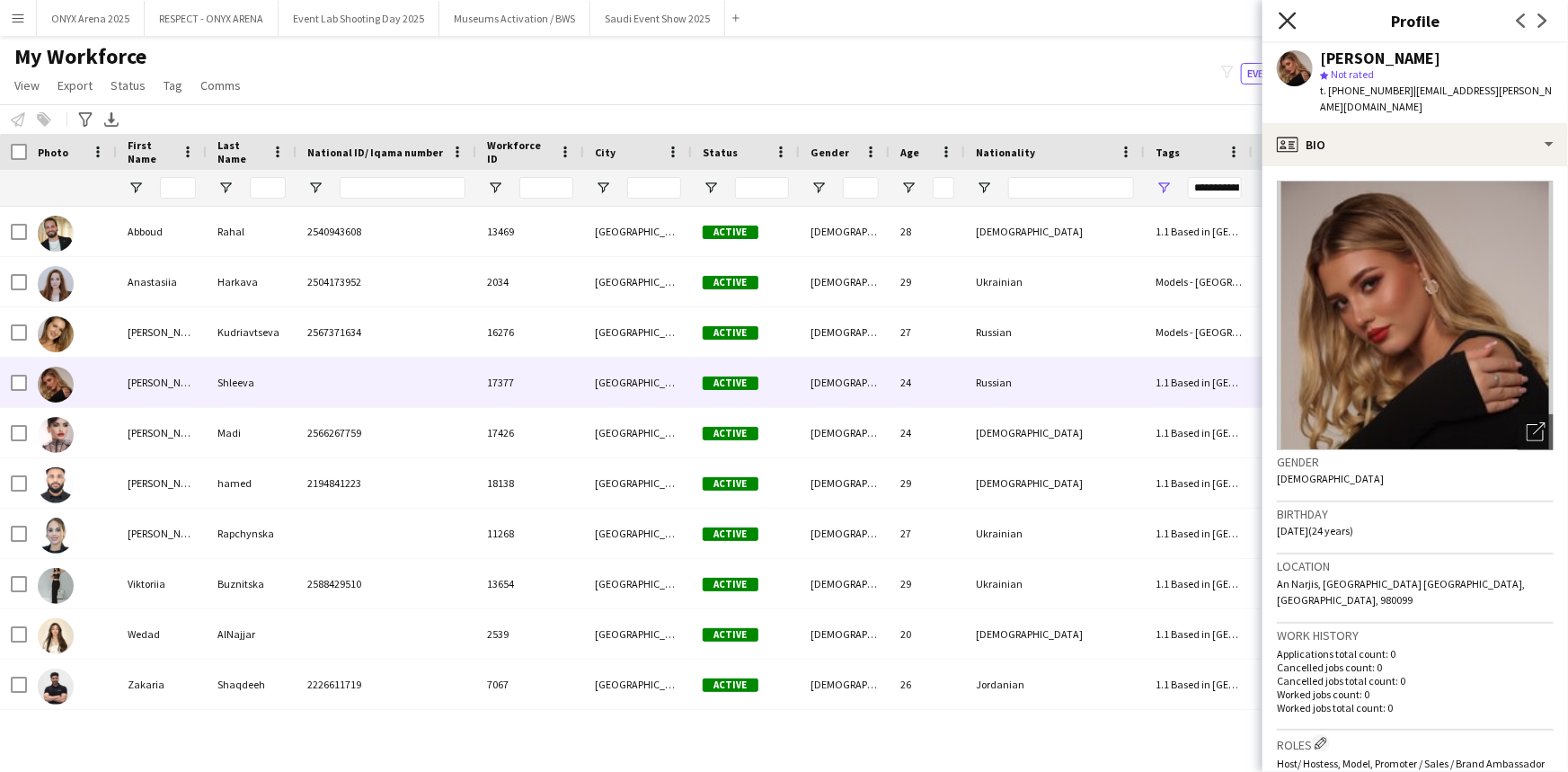
click at [1282, 26] on icon at bounding box center [1287, 20] width 17 height 17
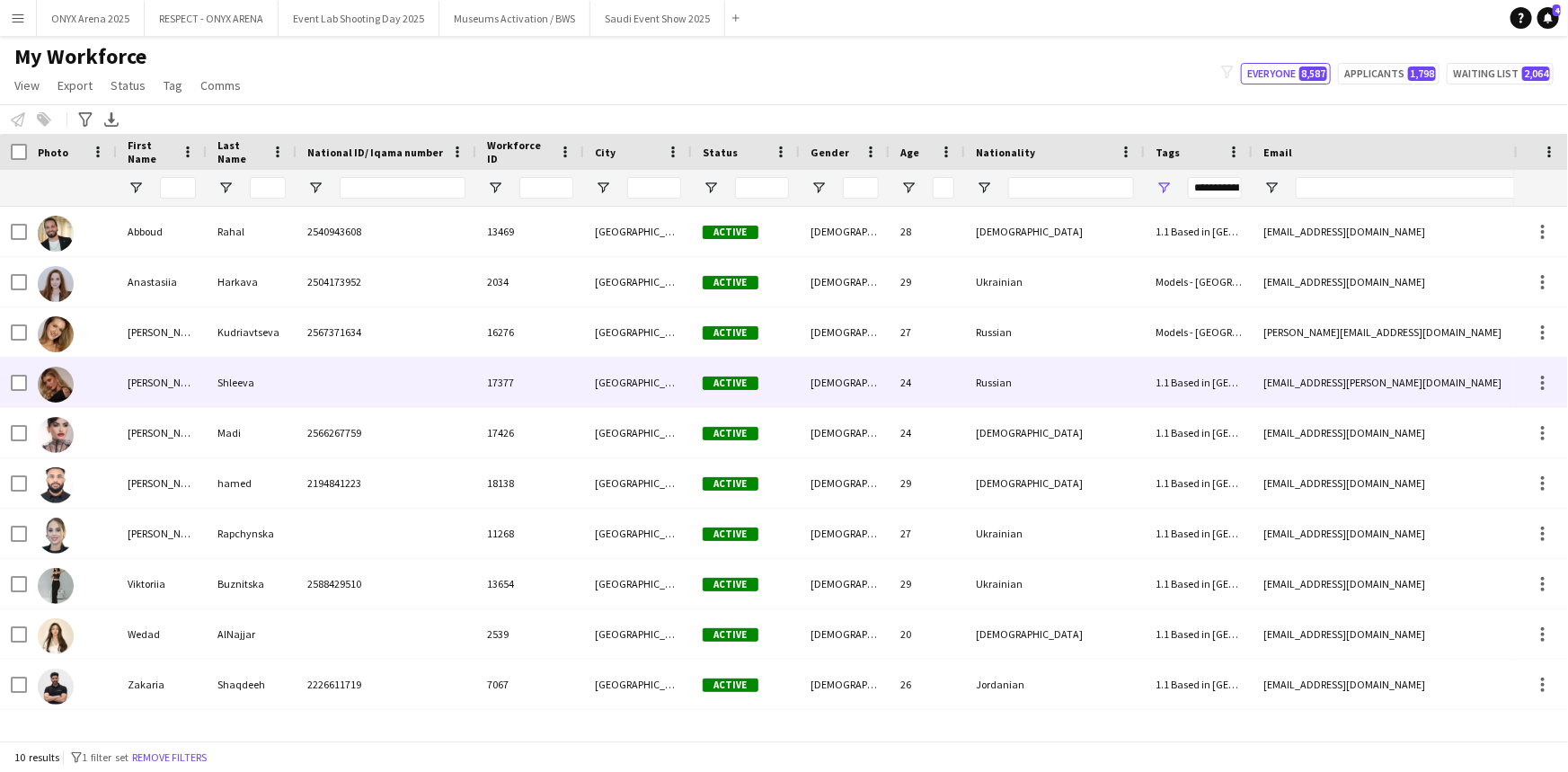
click at [189, 394] on div "[PERSON_NAME]" at bounding box center [161, 383] width 90 height 49
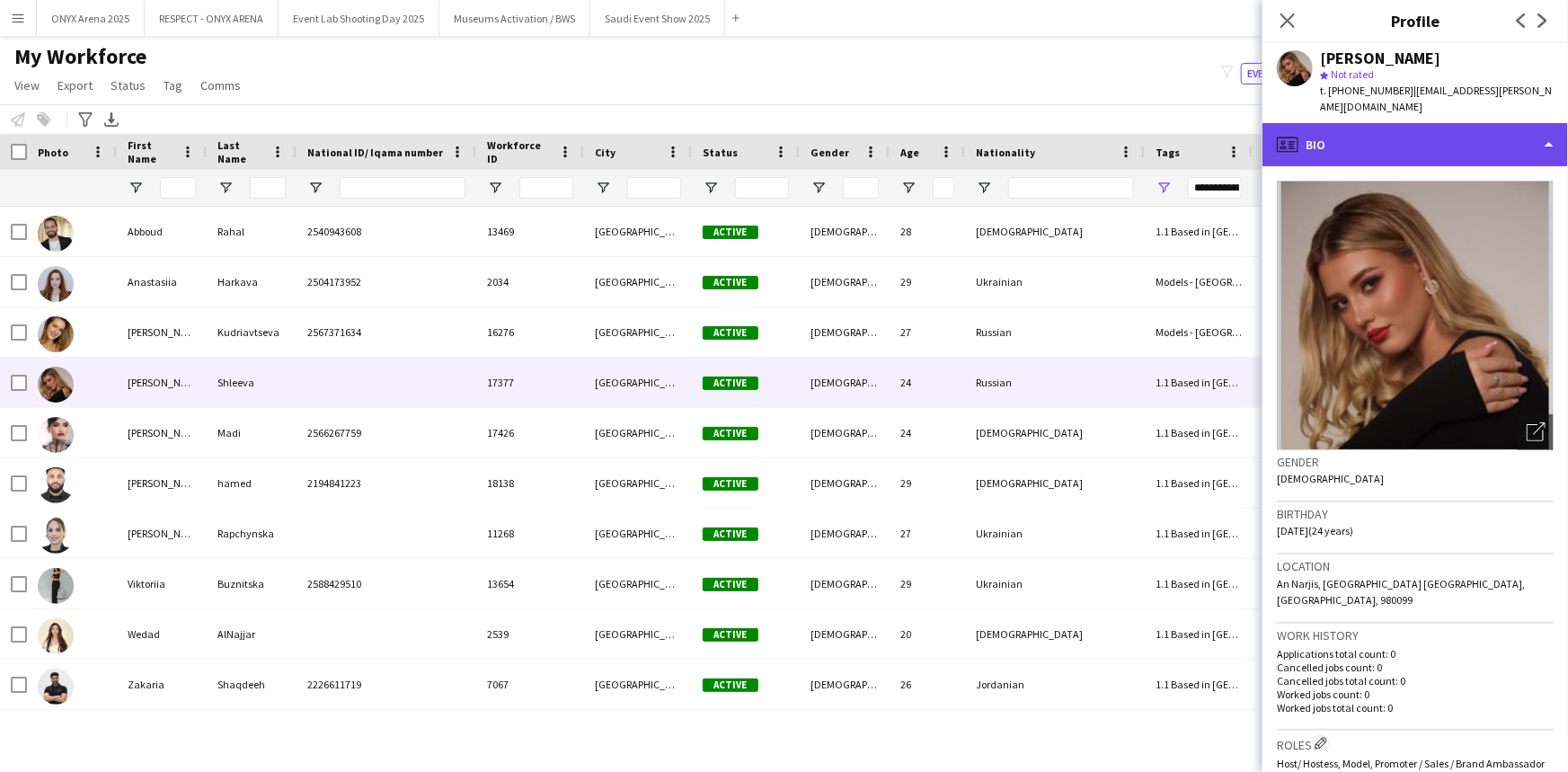
click at [1347, 135] on div "profile Bio" at bounding box center [1415, 145] width 306 height 44
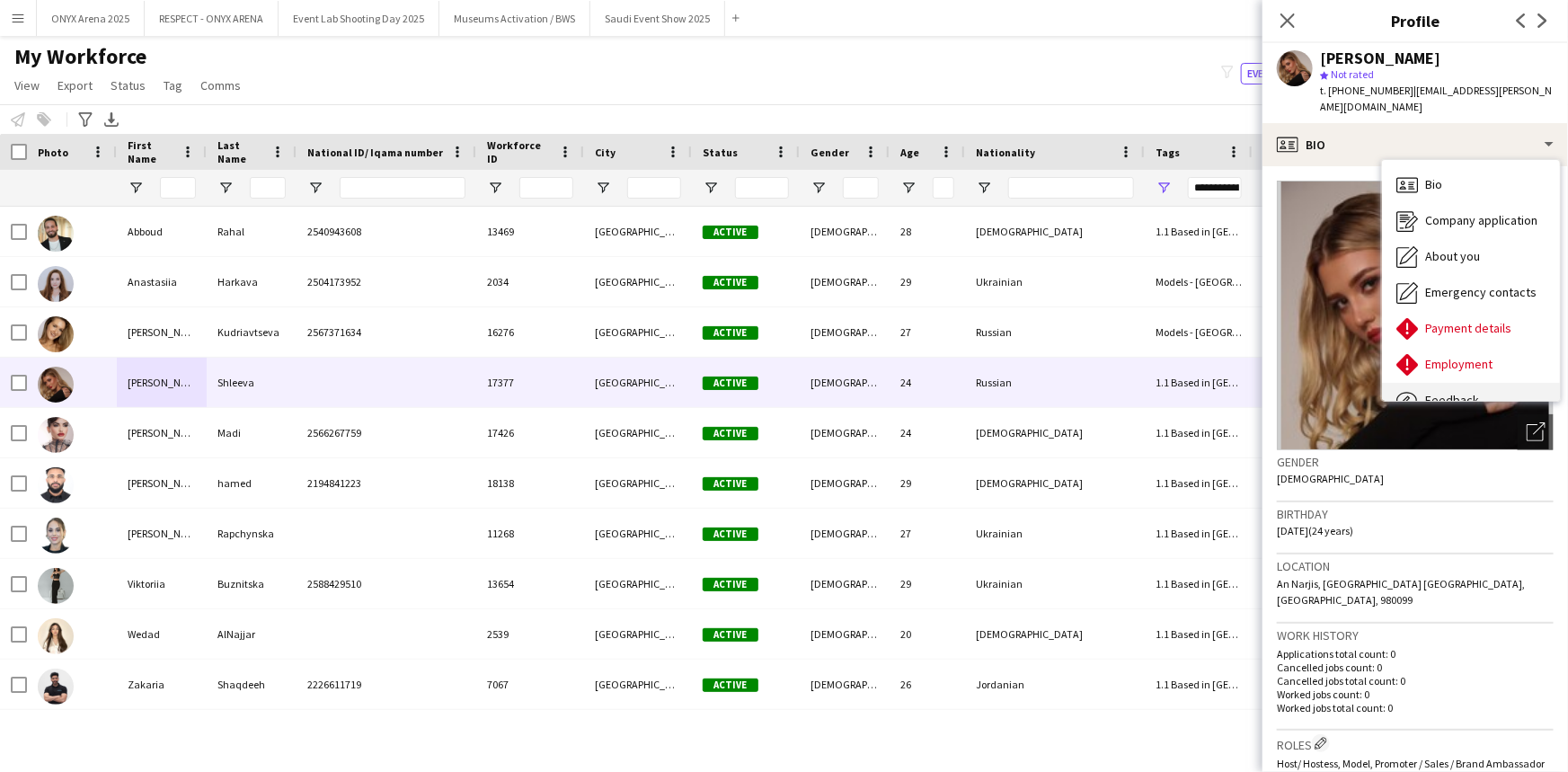
click at [1443, 383] on div "Feedback Feedback" at bounding box center [1471, 401] width 178 height 36
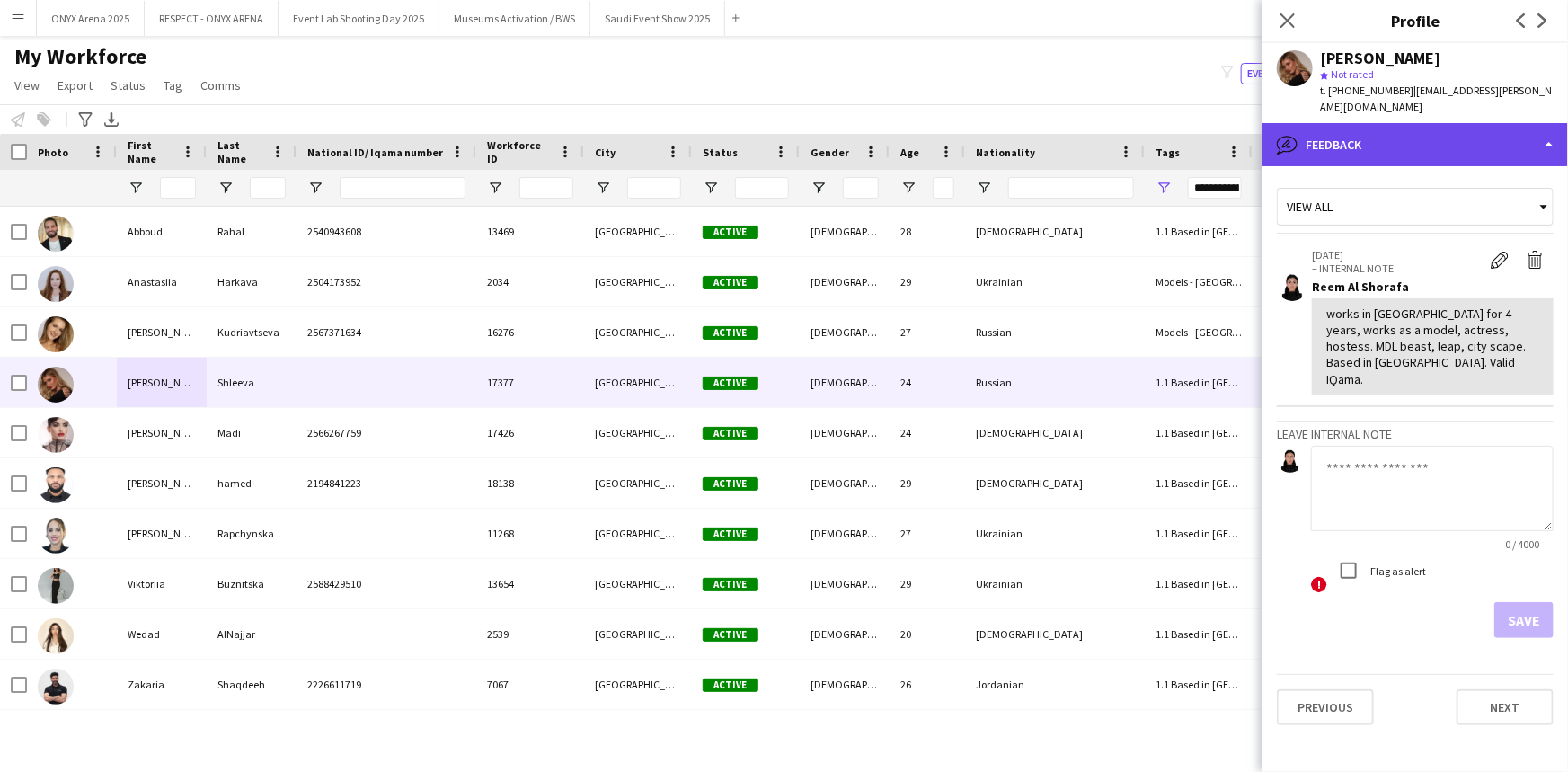
click at [1410, 123] on div "bubble-pencil Feedback" at bounding box center [1415, 145] width 306 height 44
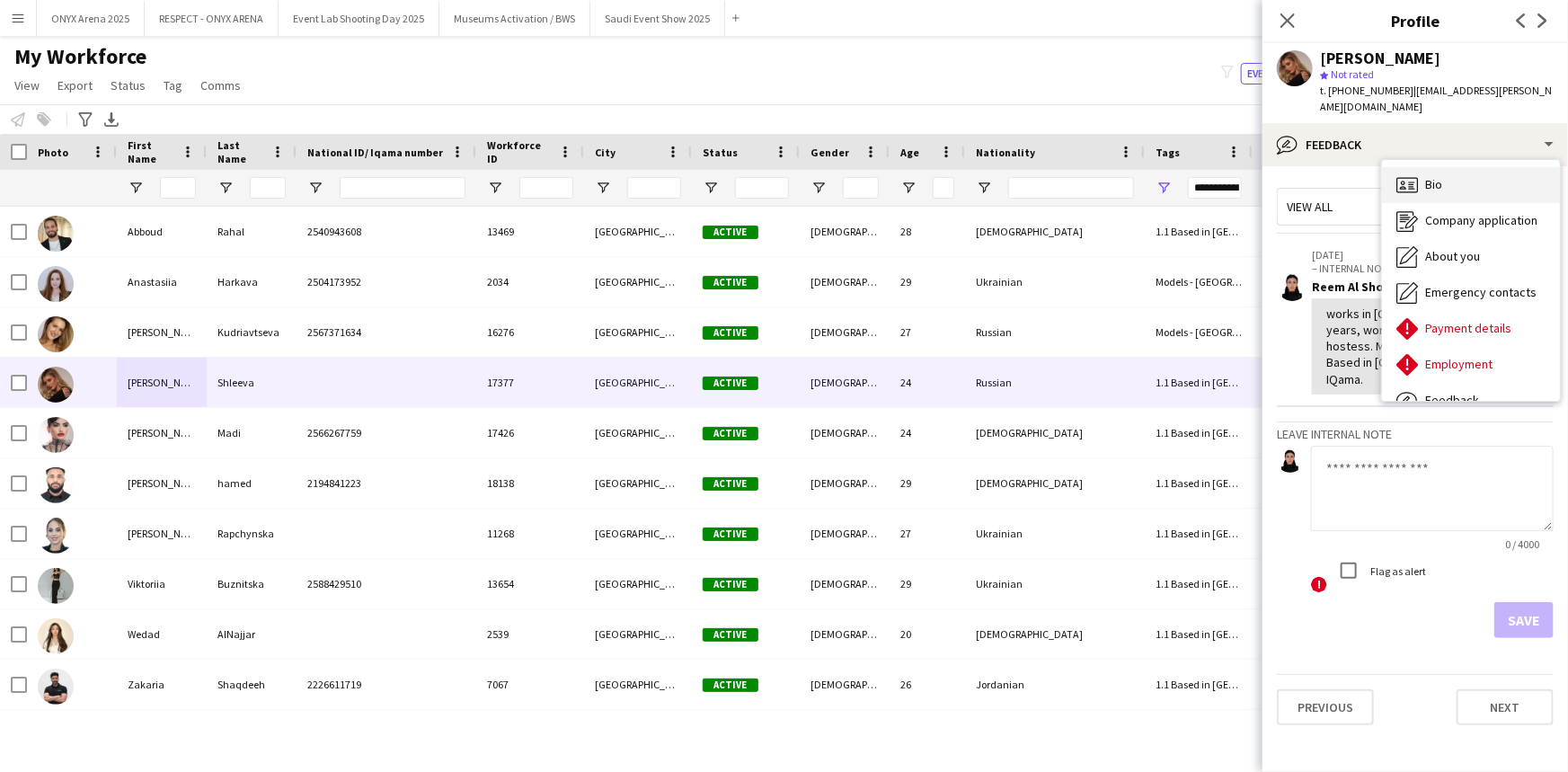
click at [1452, 168] on div "Bio Bio" at bounding box center [1471, 186] width 178 height 36
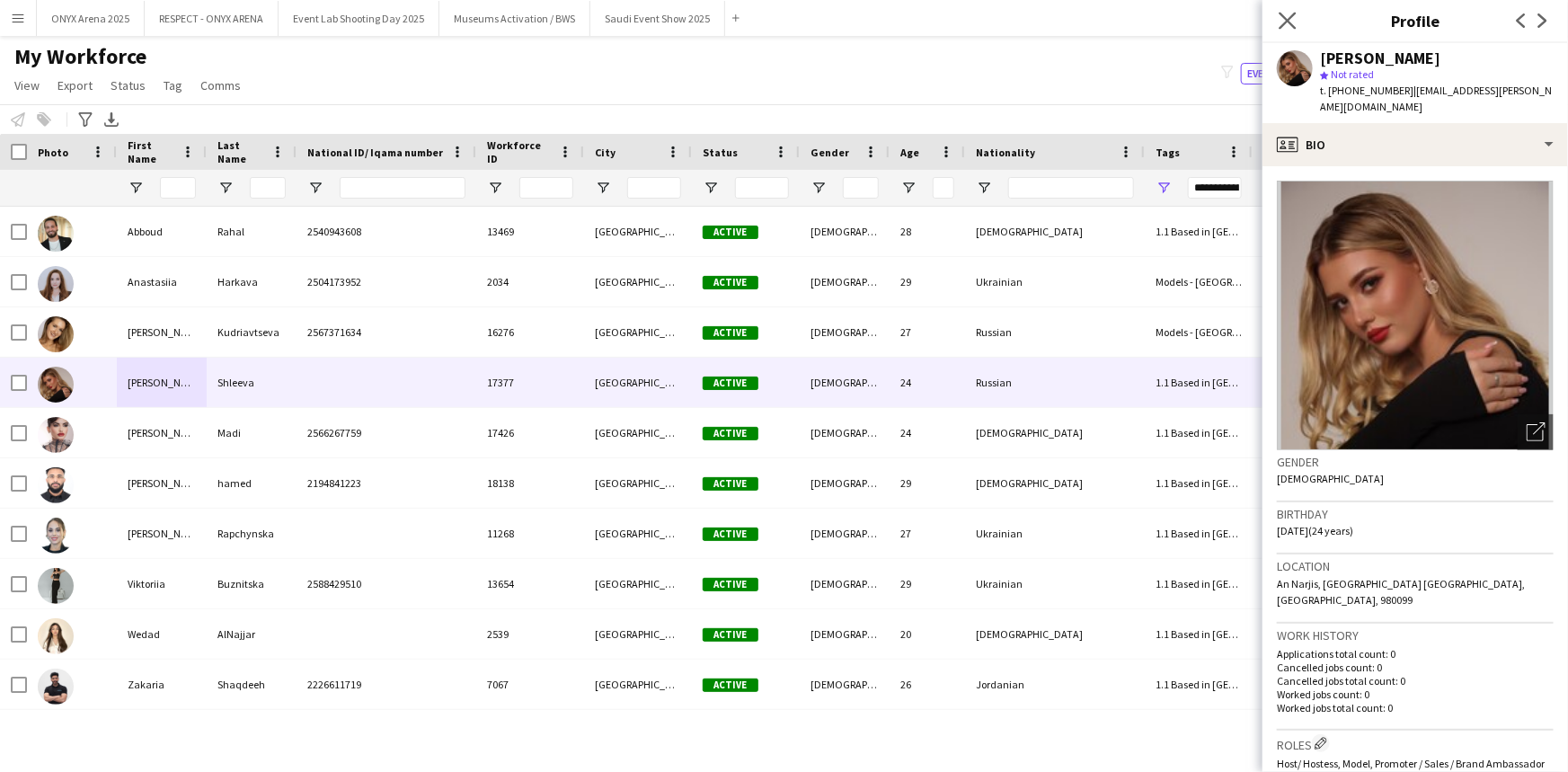
click at [1285, 30] on app-icon "Close pop-in" at bounding box center [1289, 22] width 27 height 27
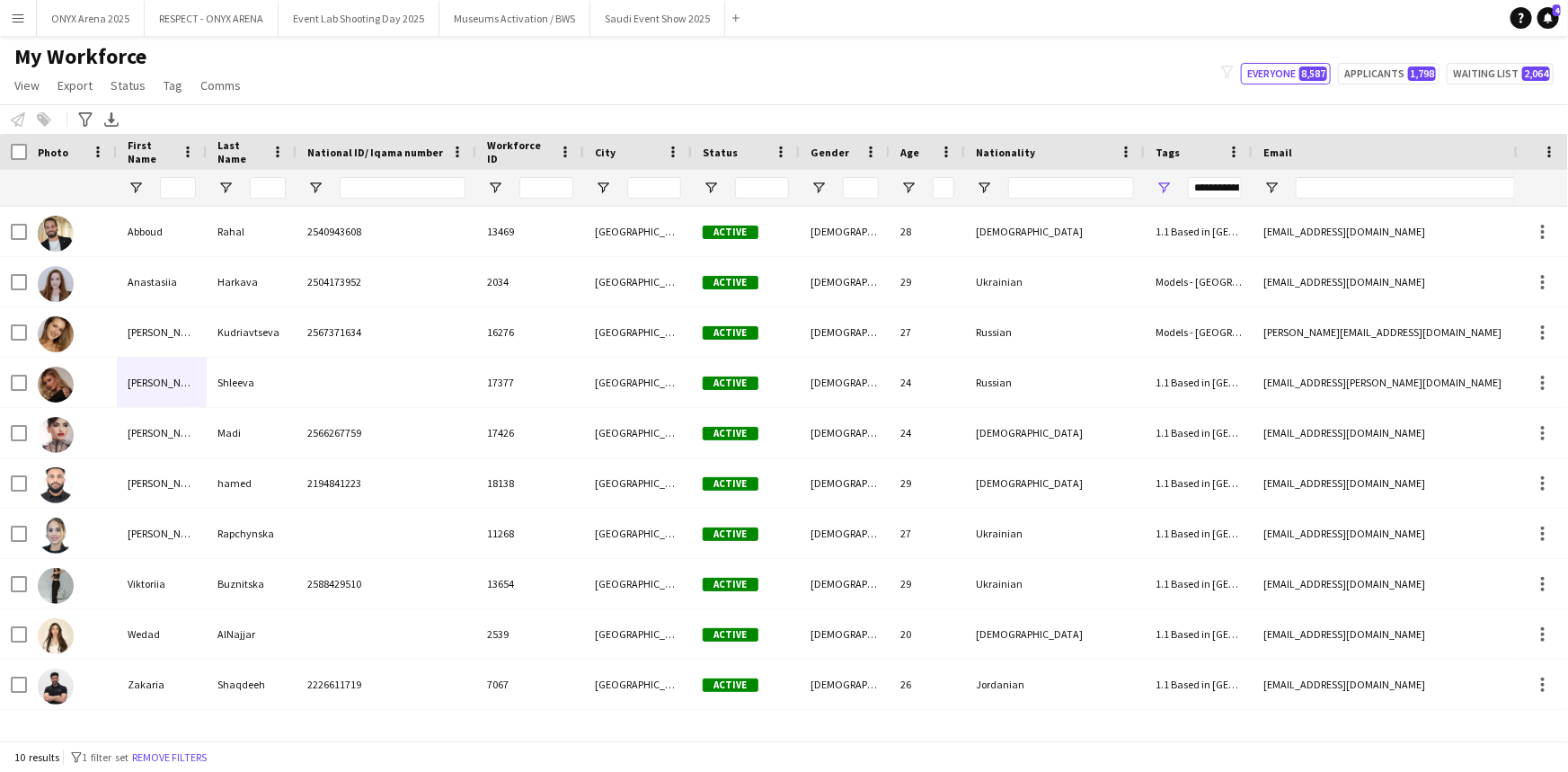
click at [1018, 81] on div "My Workforce View Views Default view R4ven New view Update view Delete view Edi…" at bounding box center [784, 74] width 1568 height 62
